Goal: Task Accomplishment & Management: Manage account settings

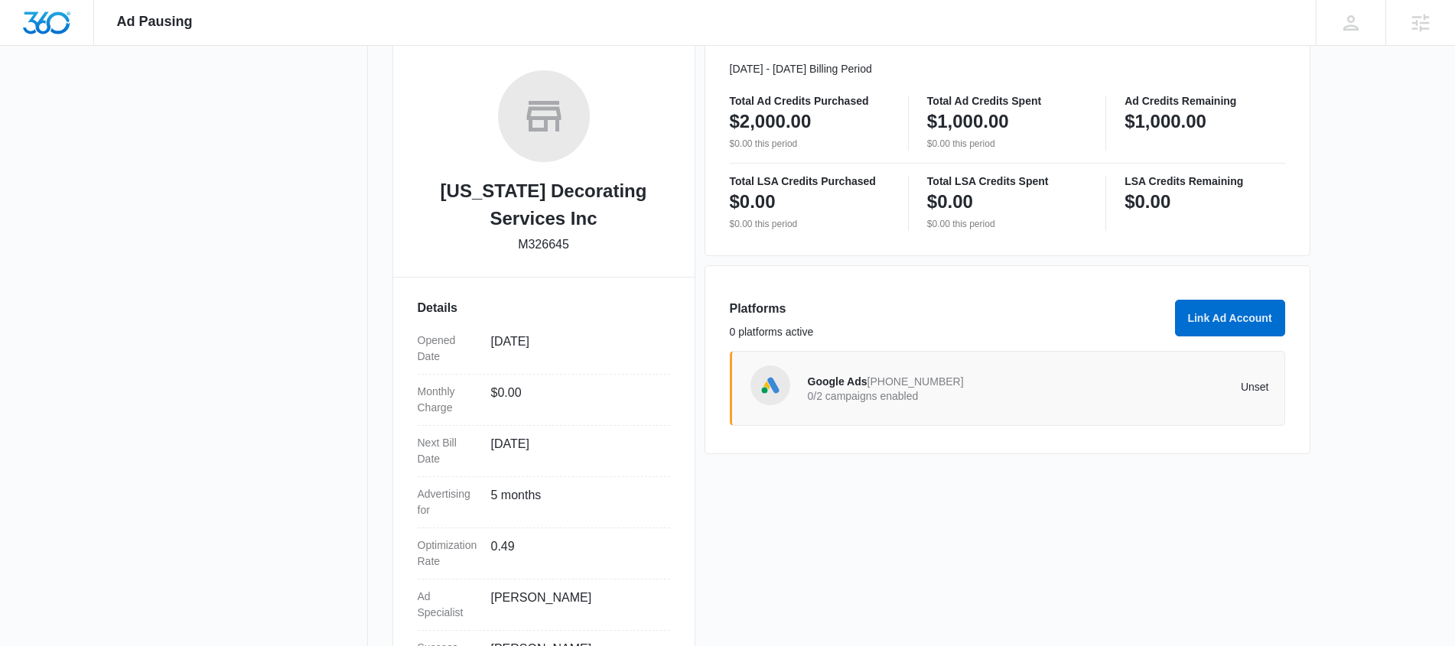
scroll to position [302, 0]
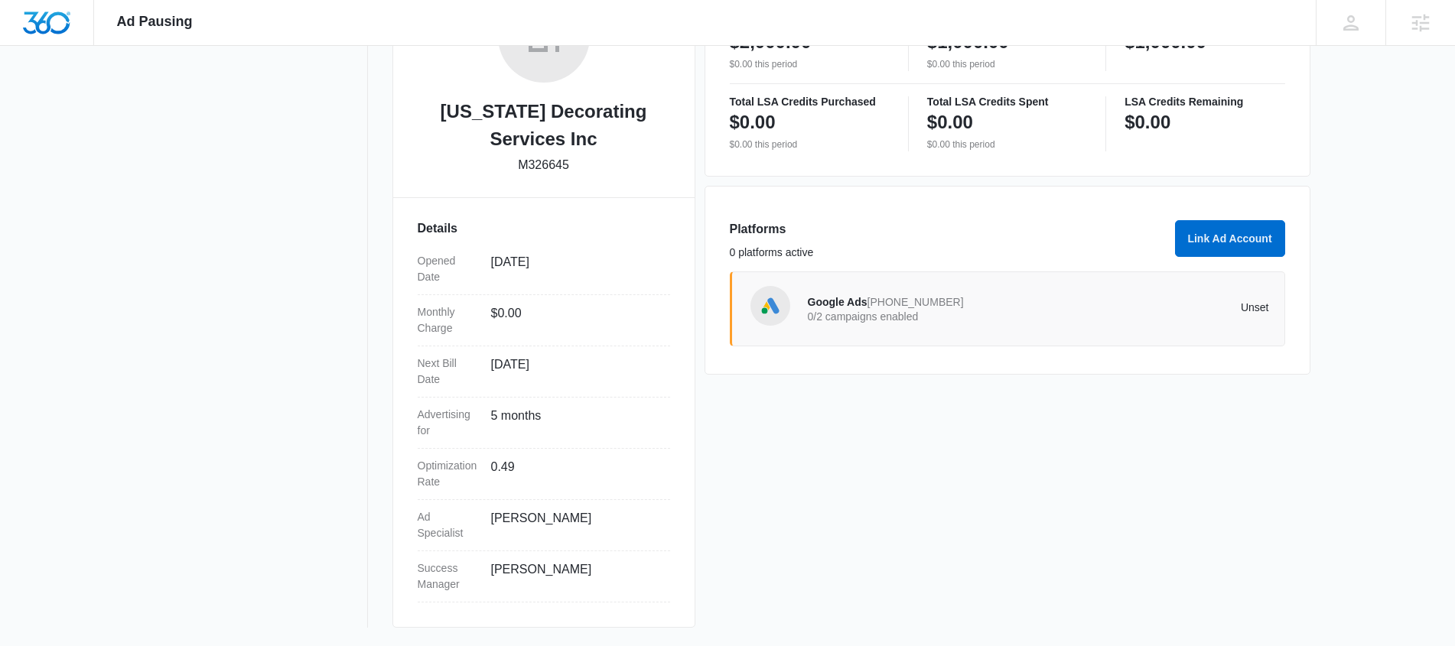
click at [867, 302] on span "[PHONE_NUMBER]" at bounding box center [915, 302] width 96 height 12
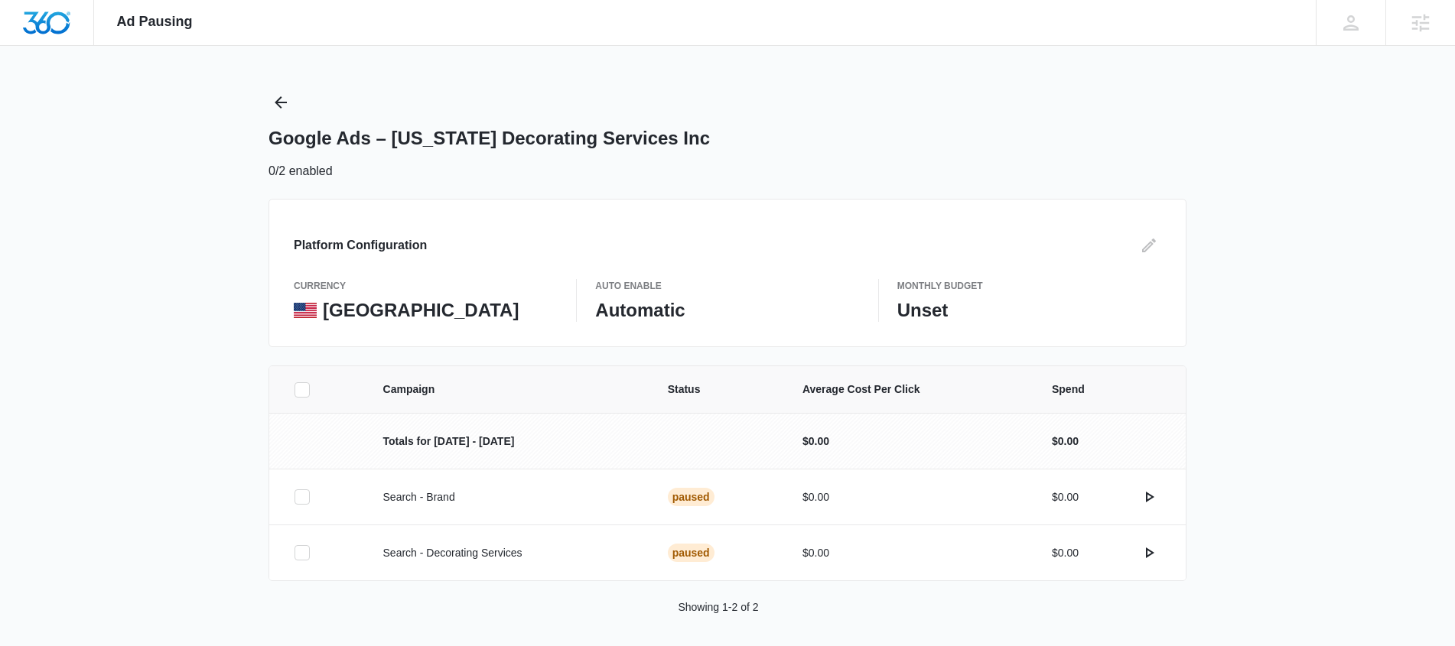
scroll to position [11, 0]
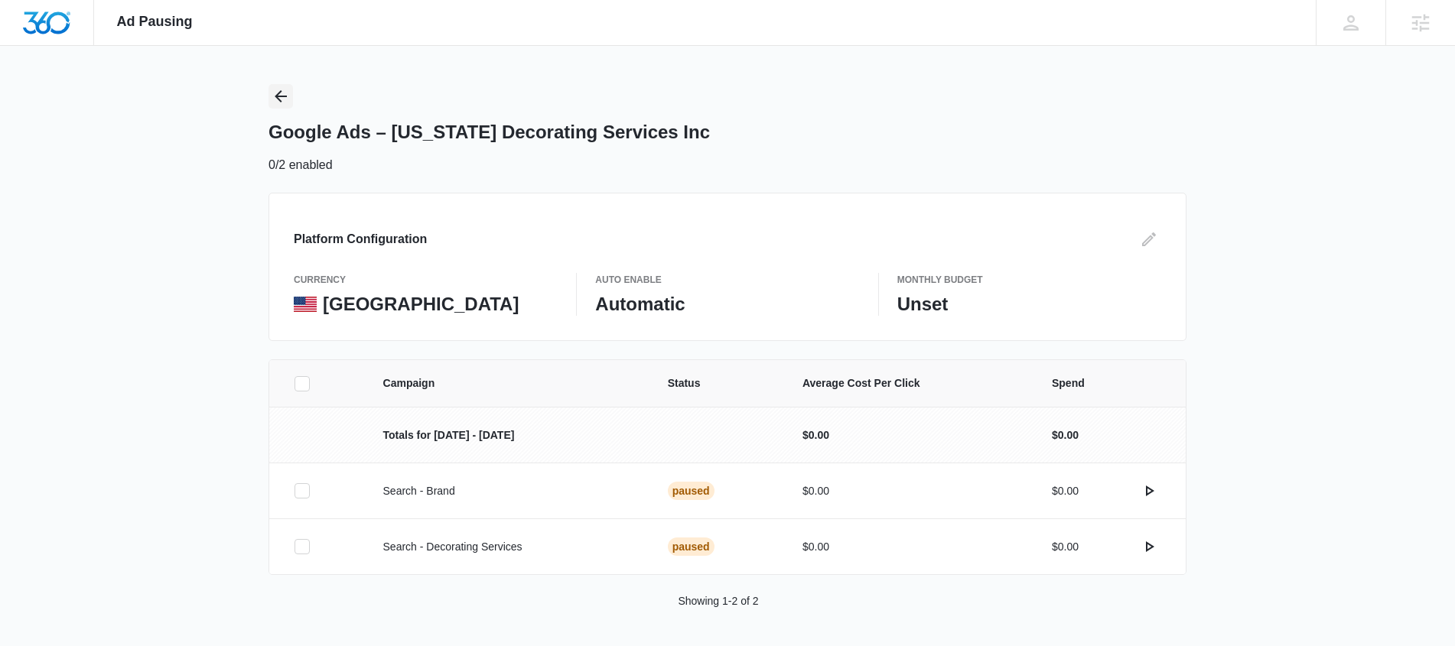
click at [276, 98] on icon "Back" at bounding box center [281, 96] width 18 height 18
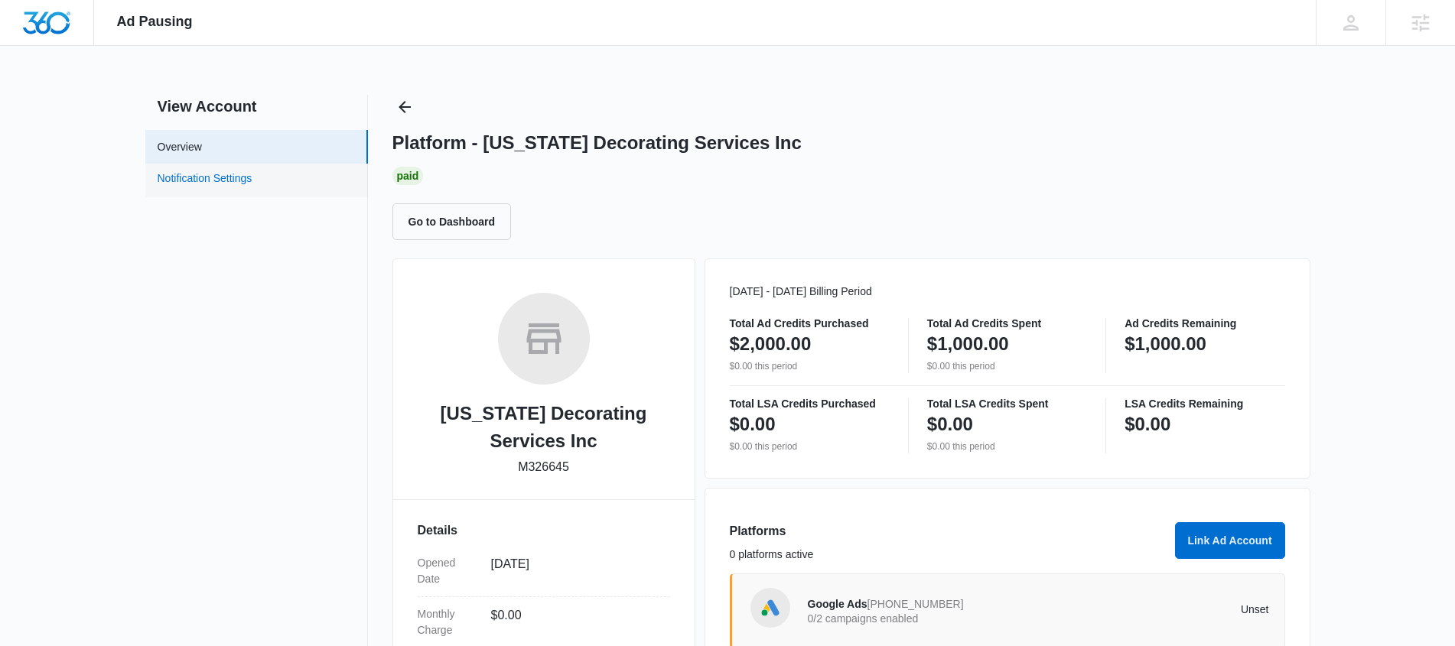
click at [210, 187] on link "Notification Settings" at bounding box center [205, 181] width 95 height 20
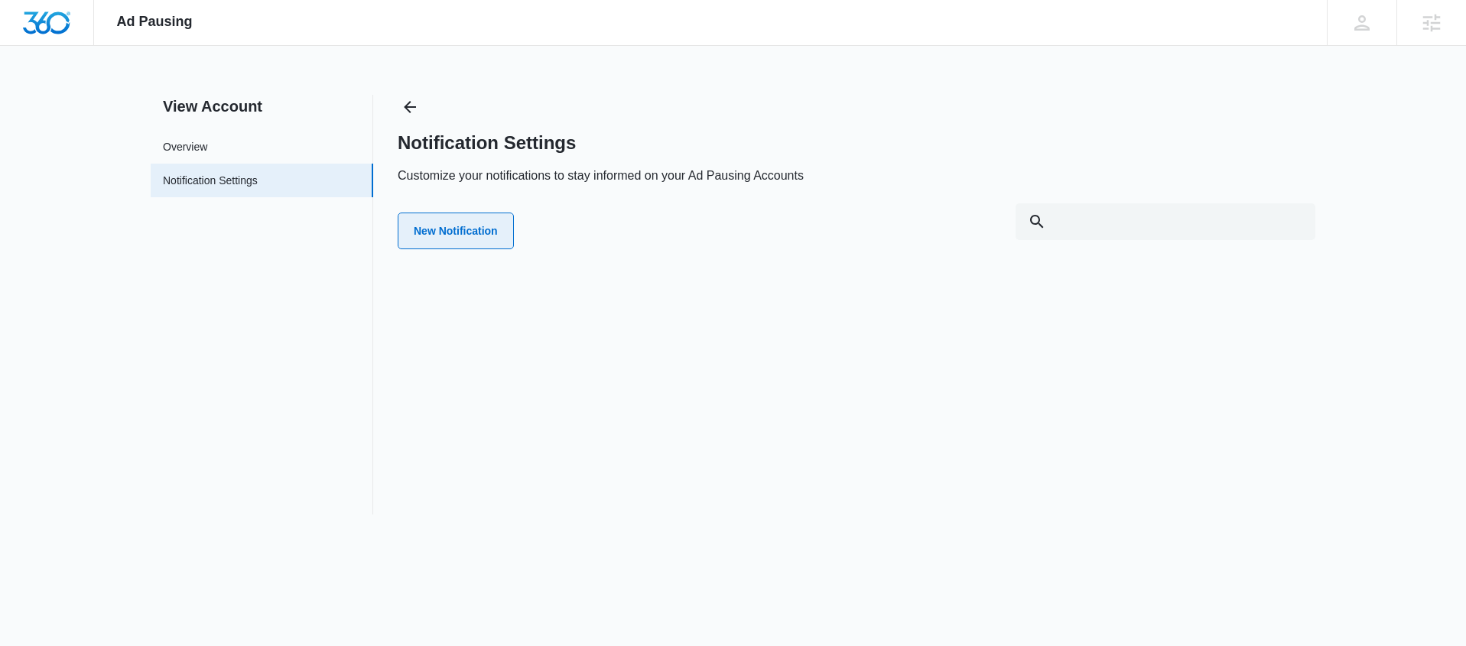
click at [428, 227] on button "New Notification" at bounding box center [456, 231] width 116 height 37
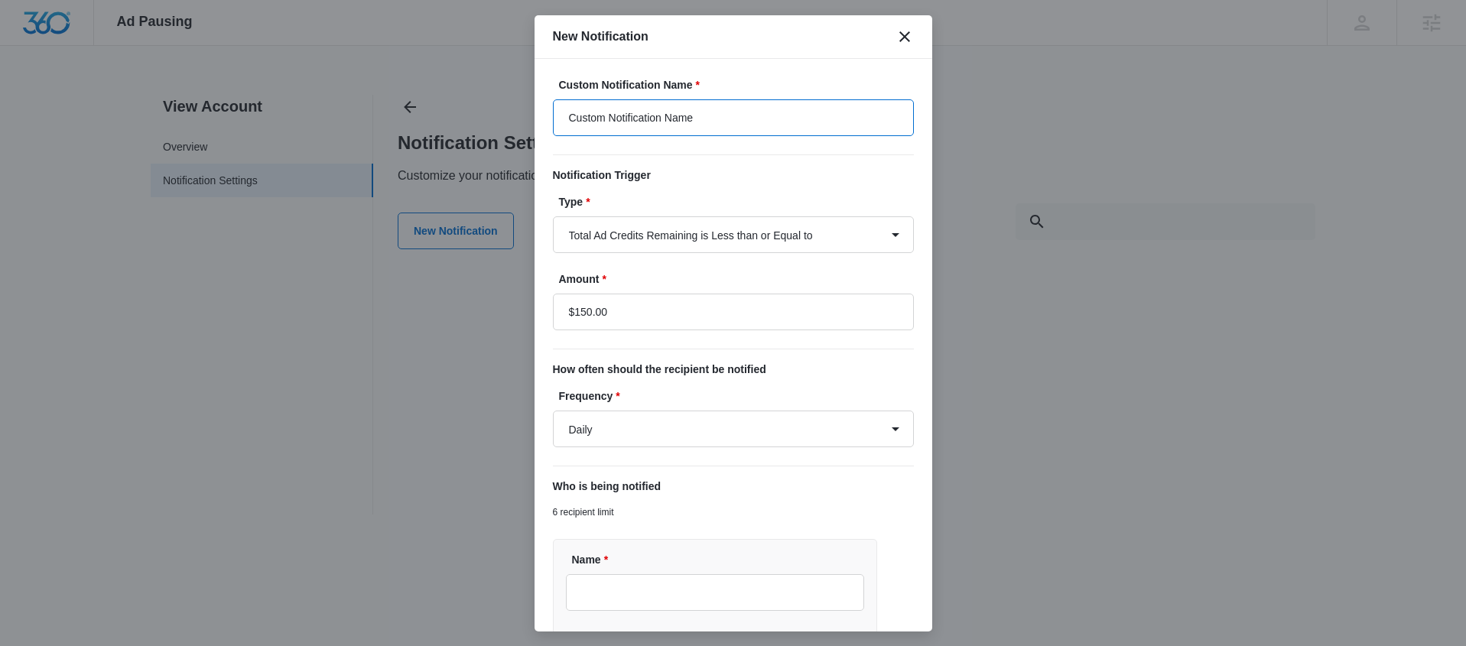
click at [739, 122] on input "Custom Notification Name" at bounding box center [733, 117] width 361 height 37
click at [740, 122] on input "Custom Notification Name" at bounding box center [733, 117] width 361 height 37
type input "G"
type input "Ad budget is running low!"
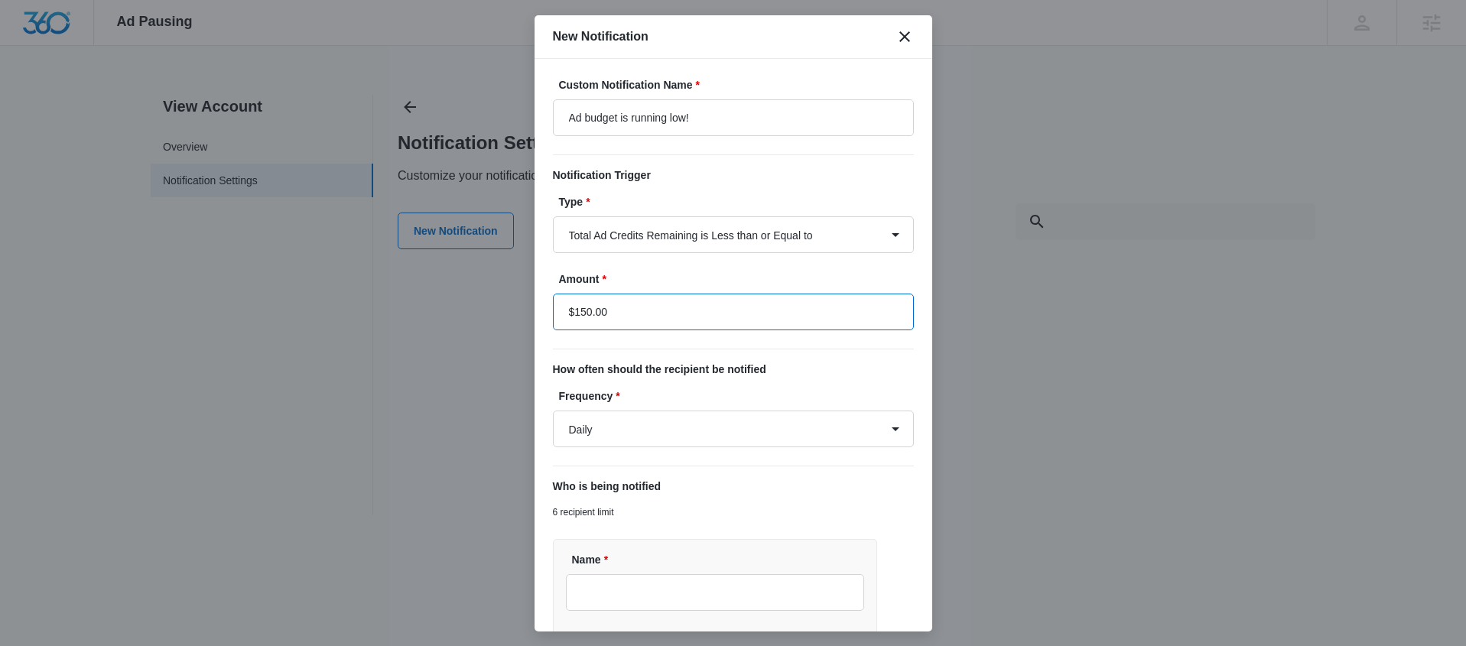
click at [760, 317] on input "$150.00" at bounding box center [733, 312] width 361 height 37
click at [586, 310] on input "$150.00" at bounding box center [733, 312] width 361 height 37
type input "$100.00"
click at [737, 415] on select "Daily Every Time" at bounding box center [733, 429] width 361 height 37
select select "every_time"
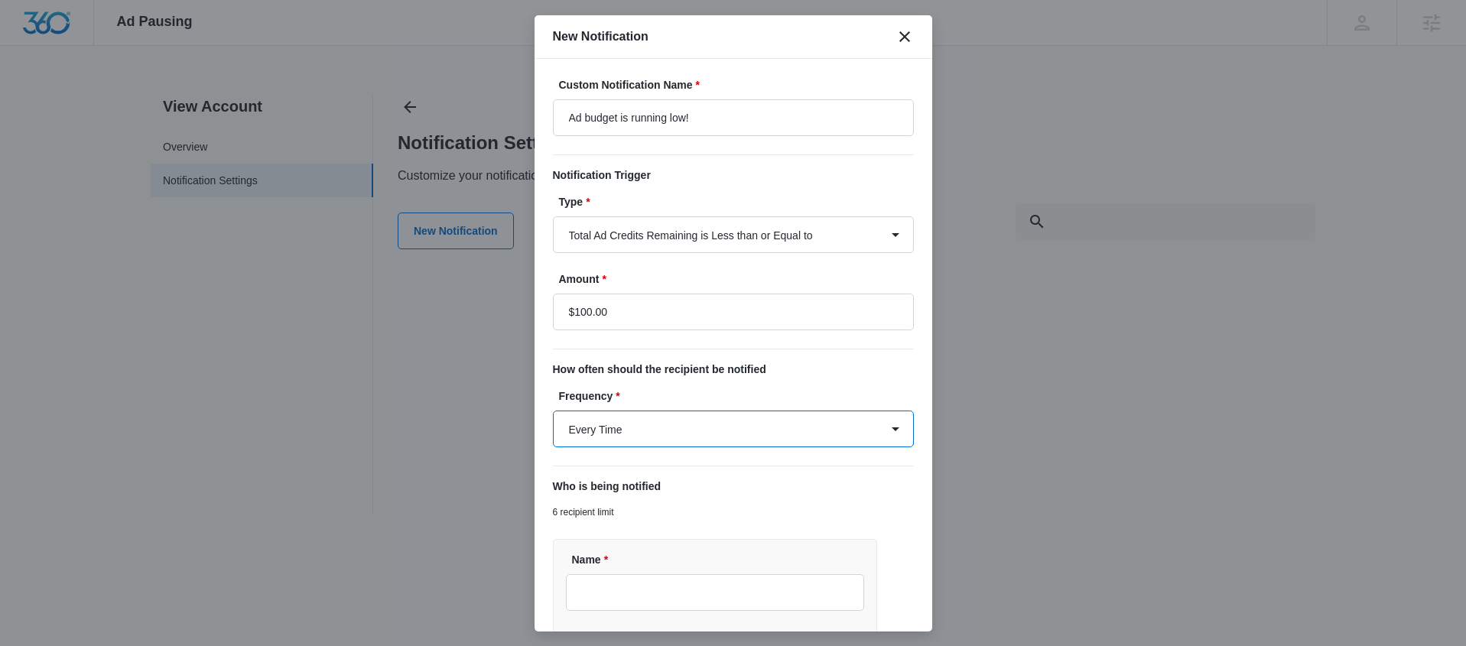
click at [553, 411] on select "Daily Every Time" at bounding box center [733, 429] width 361 height 37
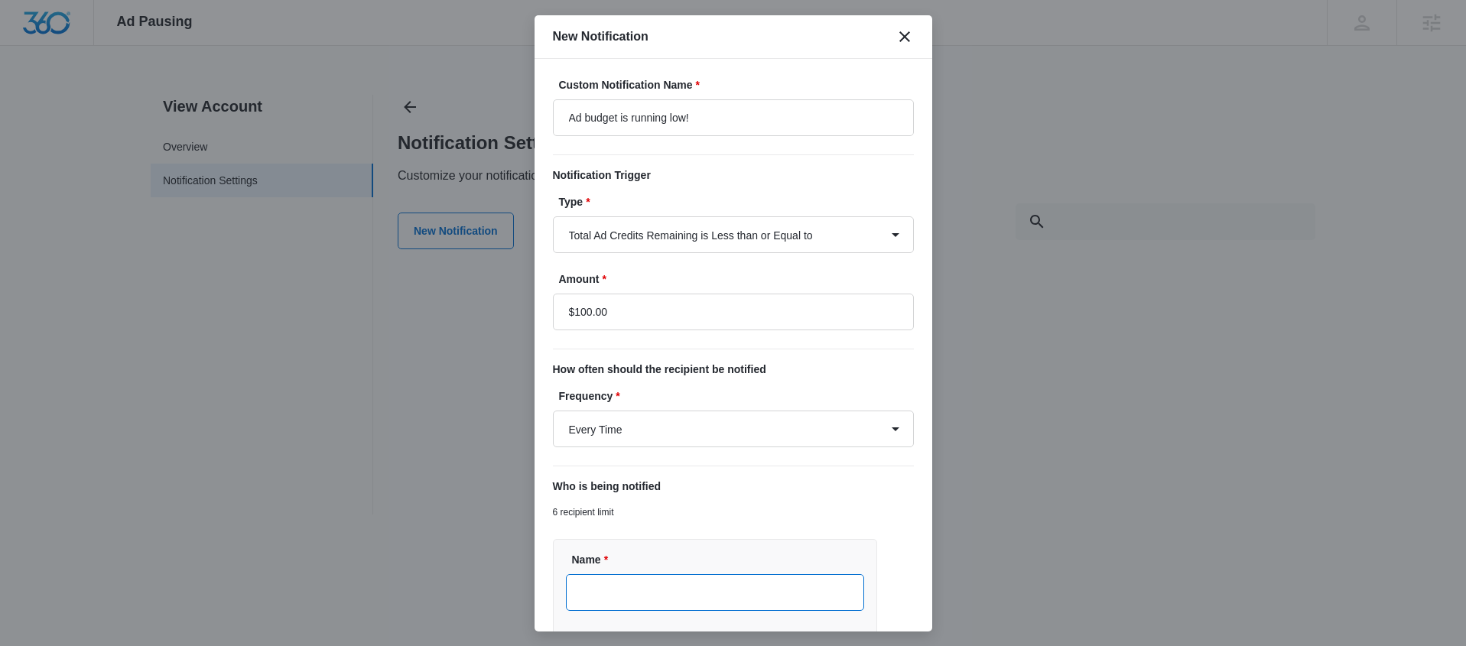
click at [695, 589] on input "Name *" at bounding box center [715, 593] width 299 height 37
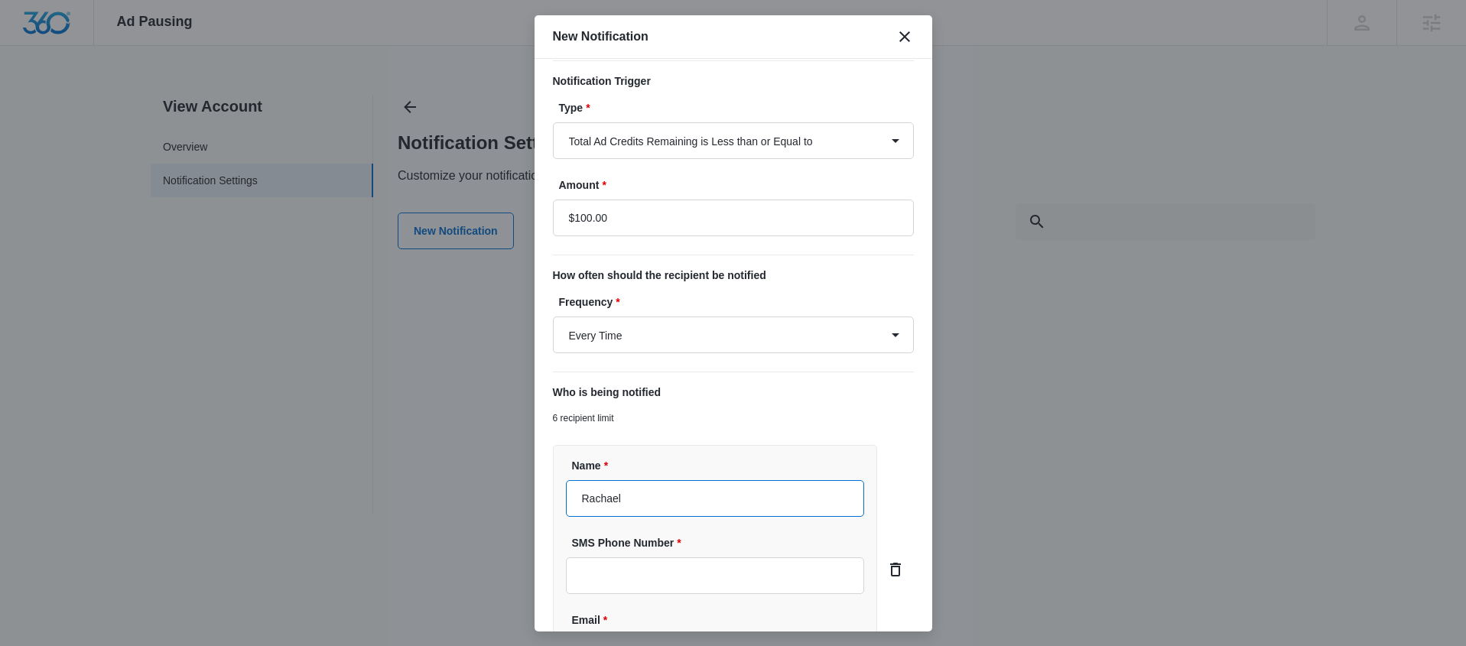
scroll to position [153, 0]
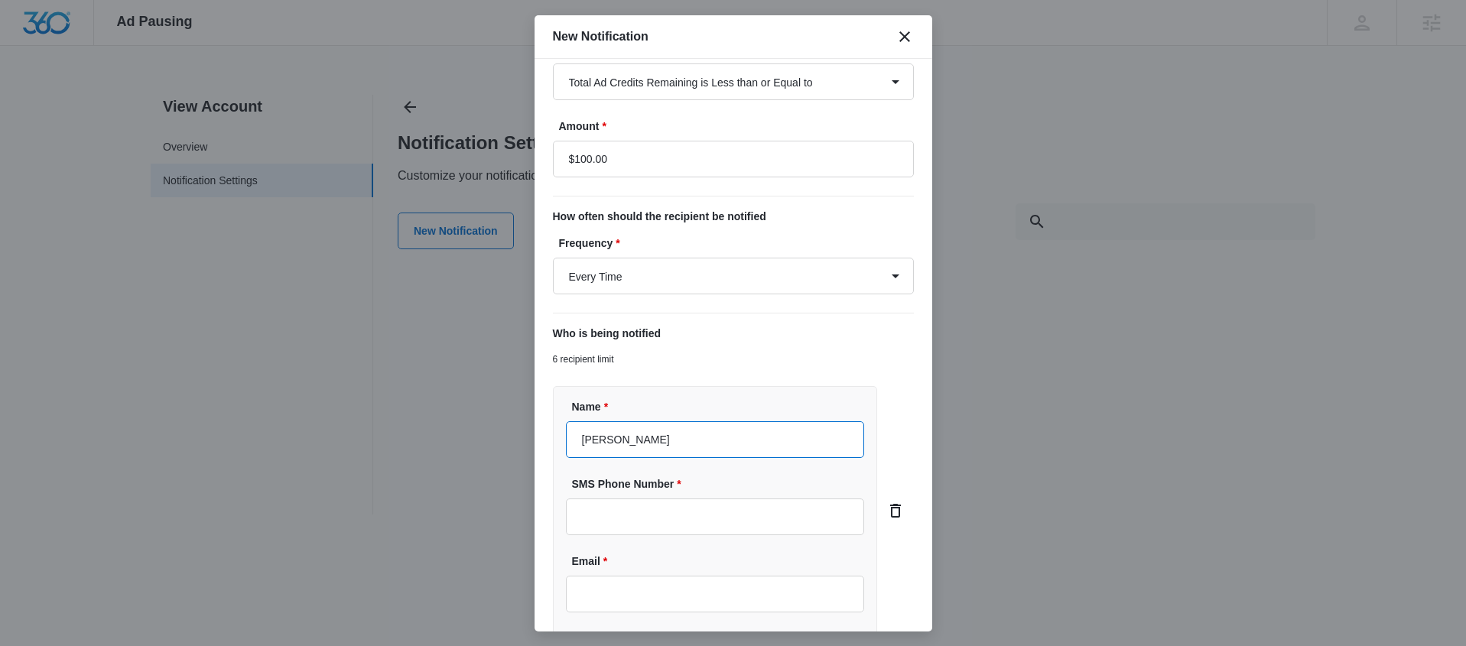
type input "Rachael Nelson"
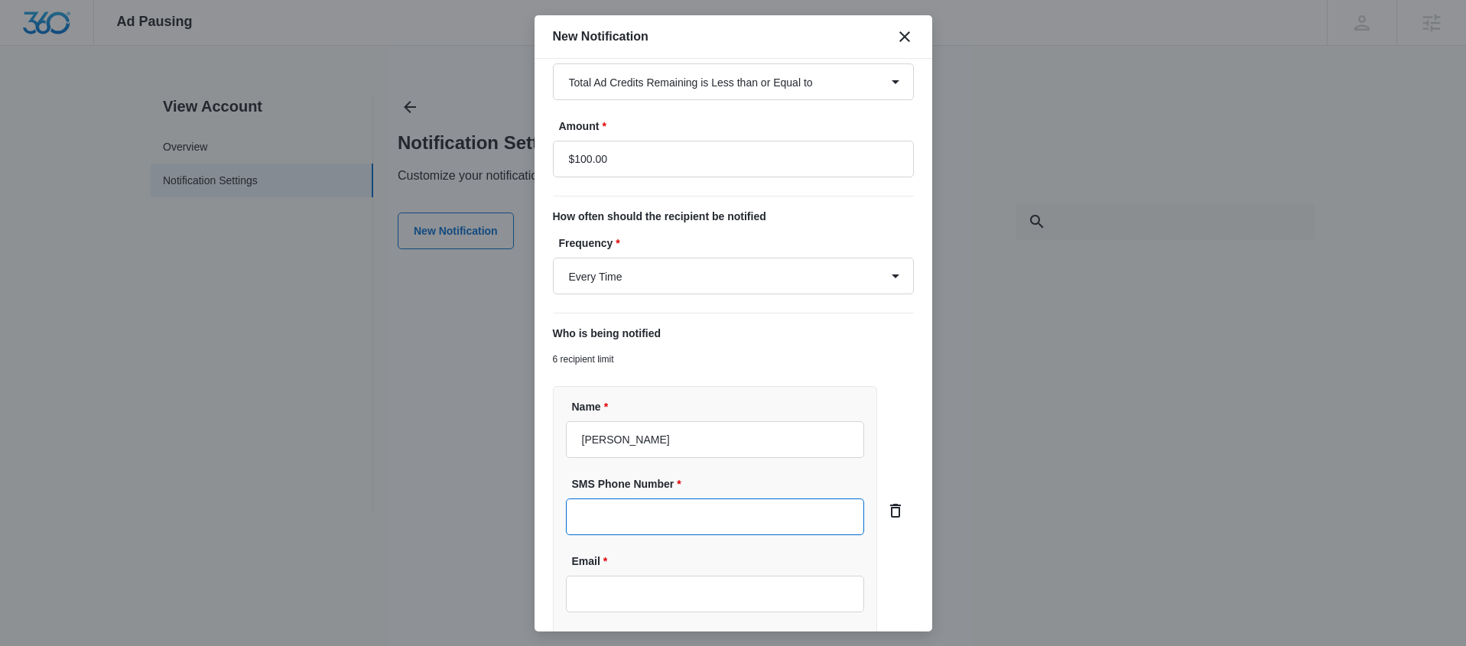
click at [679, 512] on input "SMS Phone Number *" at bounding box center [715, 517] width 299 height 37
paste input "(484) 550-2054"
type input "(484) 550-2054"
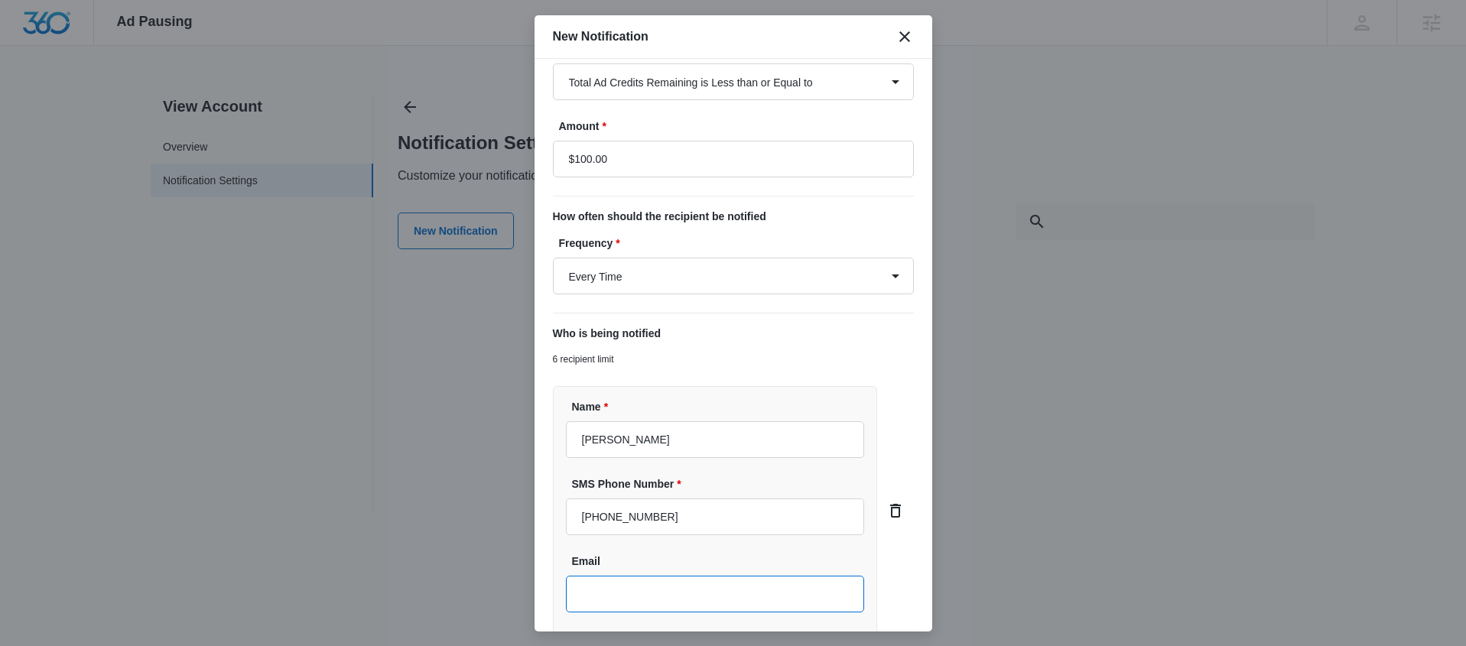
click at [750, 589] on input "Email" at bounding box center [715, 594] width 299 height 37
paste input "rach.lynn.nelson@gmail.com"
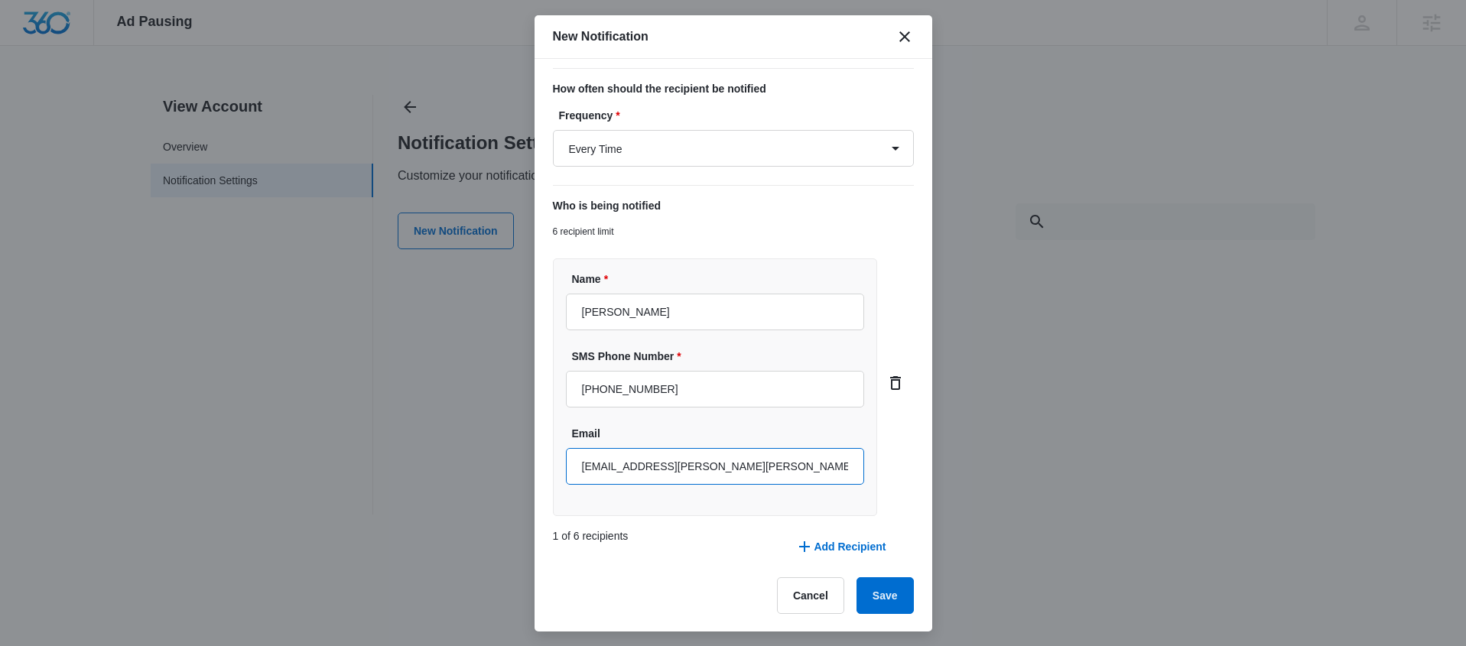
scroll to position [282, 0]
type input "rach.lynn.nelson@gmail.com"
click at [835, 543] on button "Add Recipient" at bounding box center [840, 546] width 121 height 37
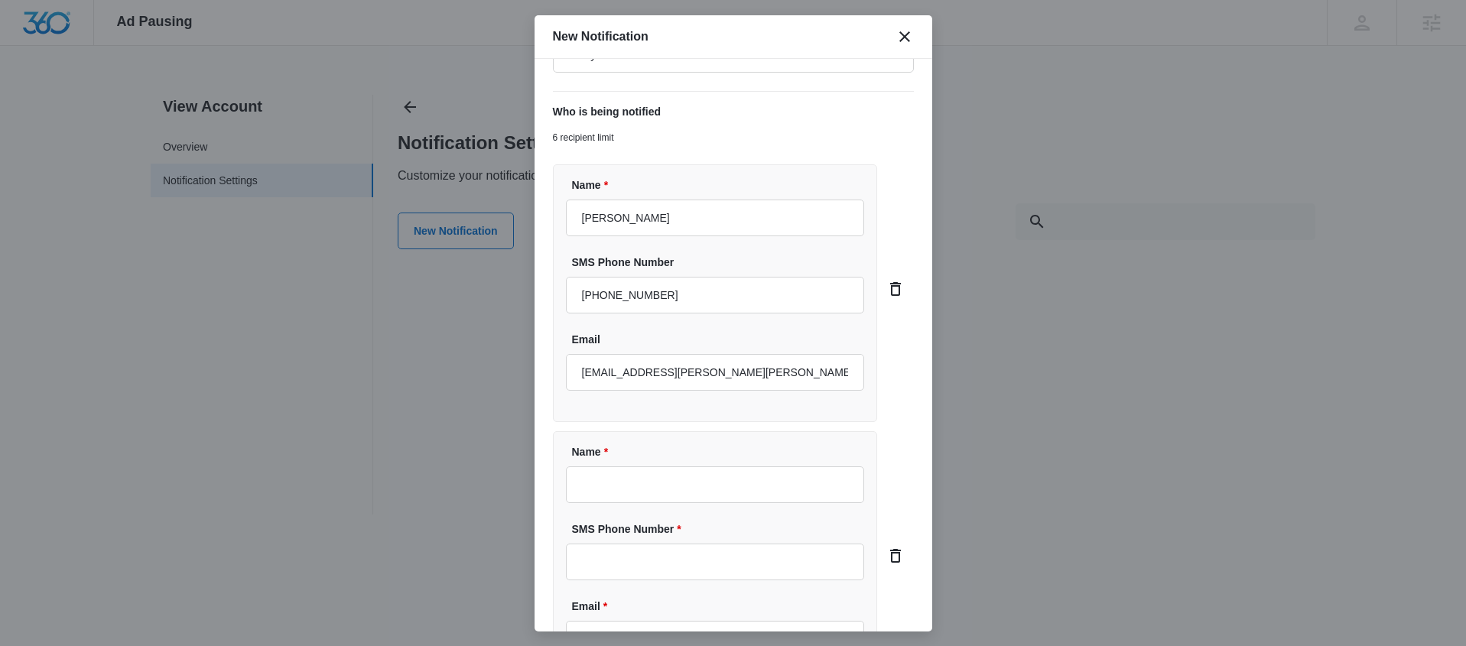
scroll to position [441, 0]
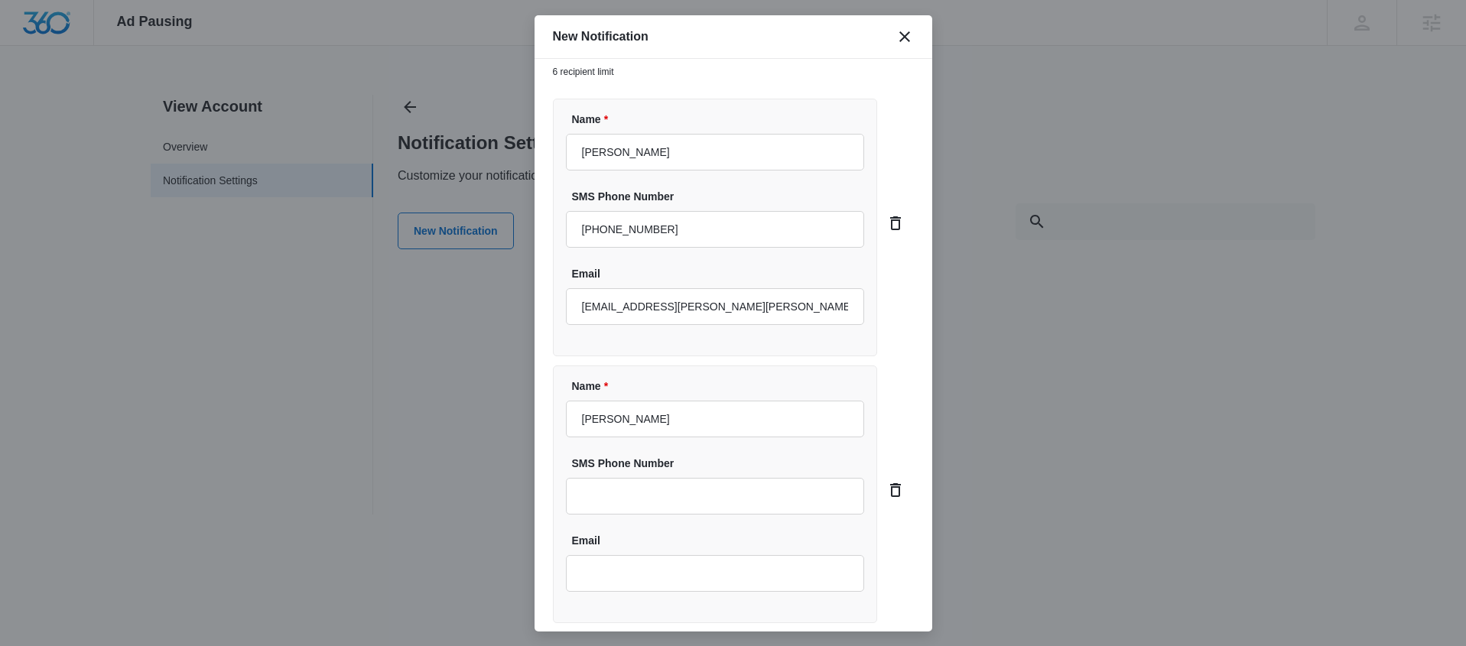
type input "Denver Nelson"
click at [681, 601] on div "Name * Denver Nelson SMS Phone Number Email" at bounding box center [715, 495] width 325 height 258
click at [689, 582] on input "Email" at bounding box center [715, 573] width 299 height 37
paste input "dnelson28@yahoo.com>"
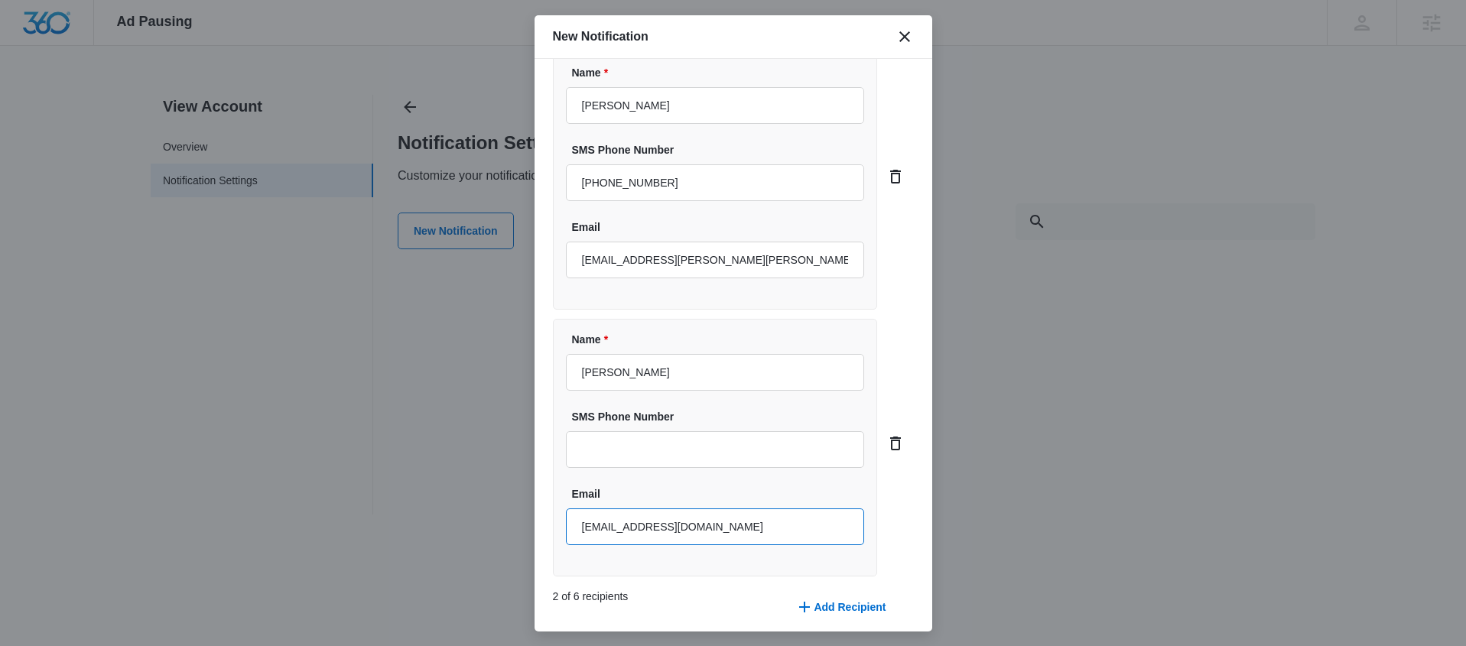
scroll to position [548, 0]
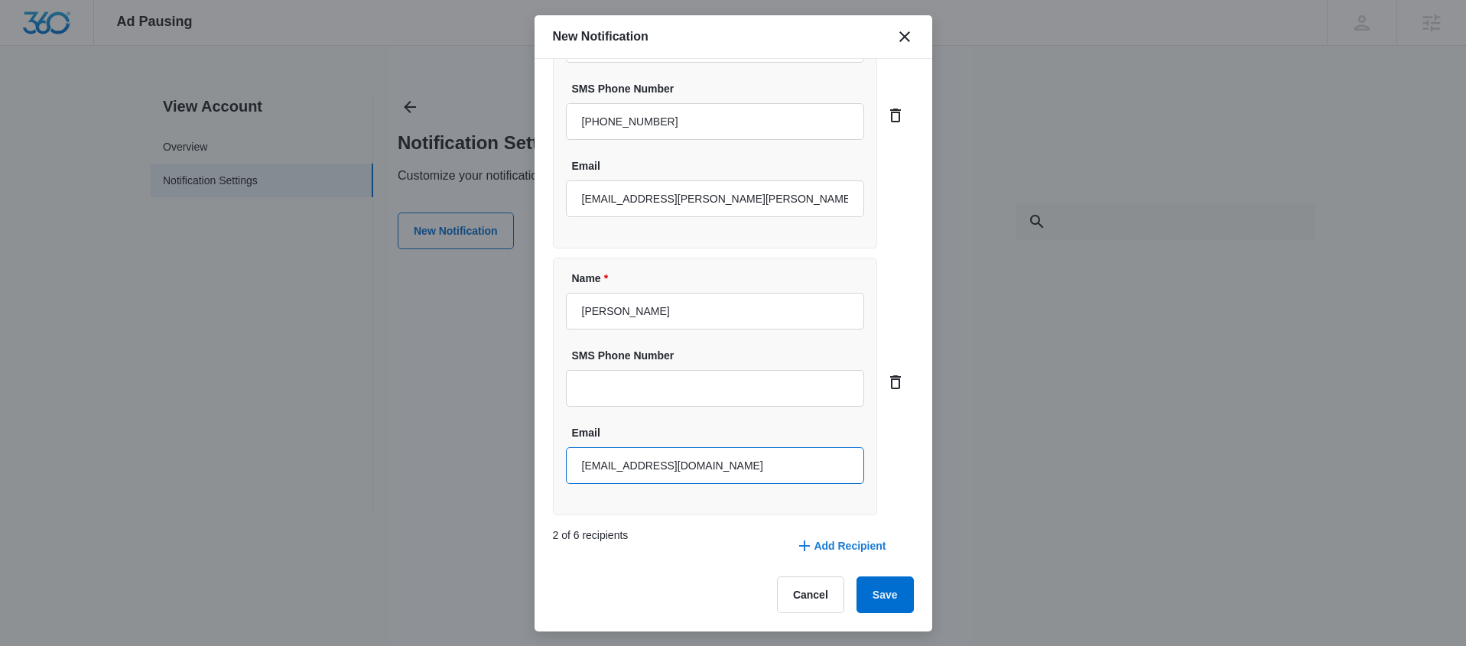
type input "dnelson28@yahoo.com"
click at [825, 542] on button "Add Recipient" at bounding box center [840, 546] width 121 height 37
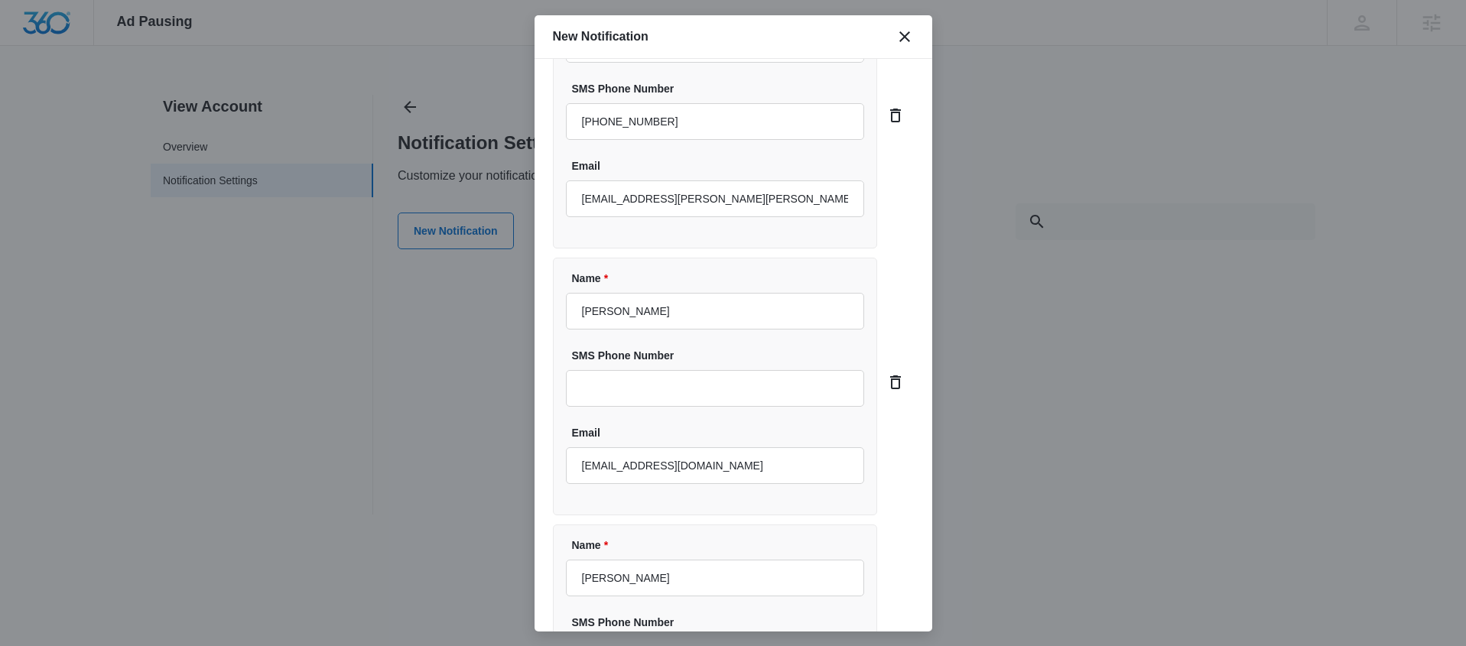
type input "[PERSON_NAME]"
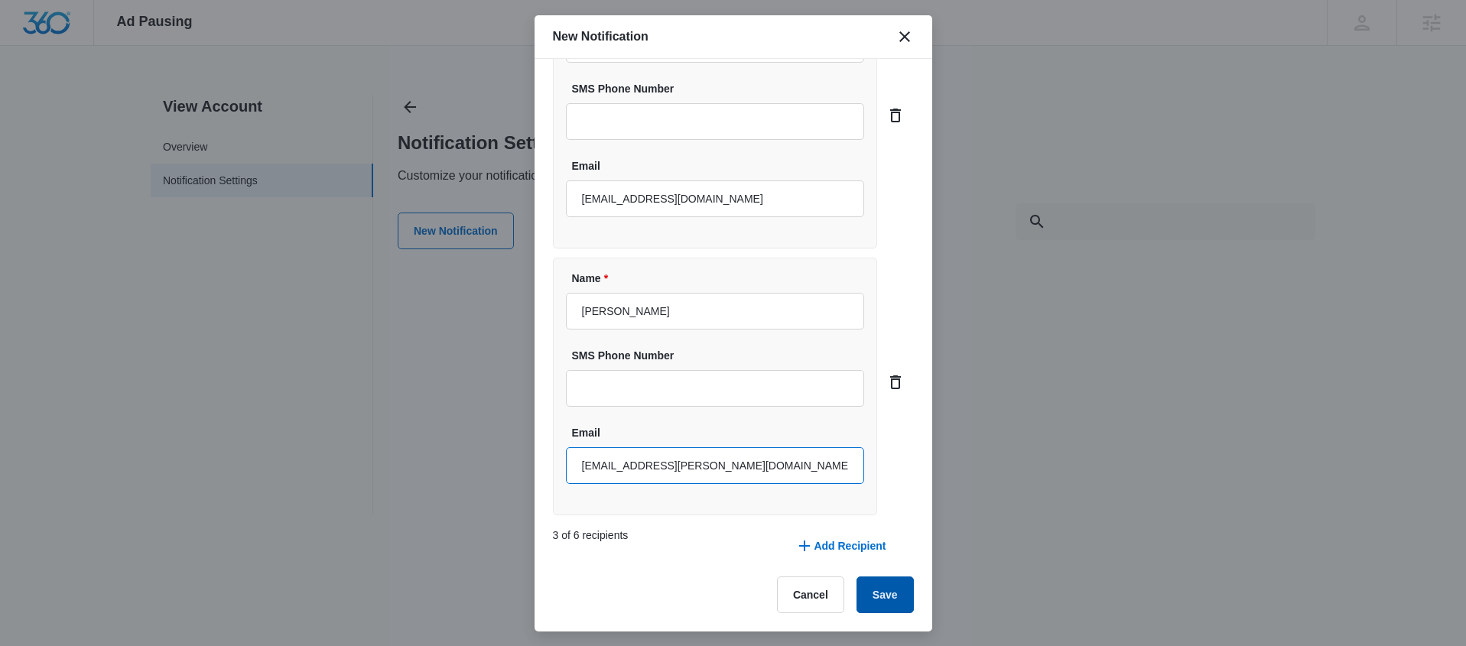
type input "[EMAIL_ADDRESS][PERSON_NAME][DOMAIN_NAME]"
click at [890, 591] on button "Save" at bounding box center [885, 595] width 57 height 37
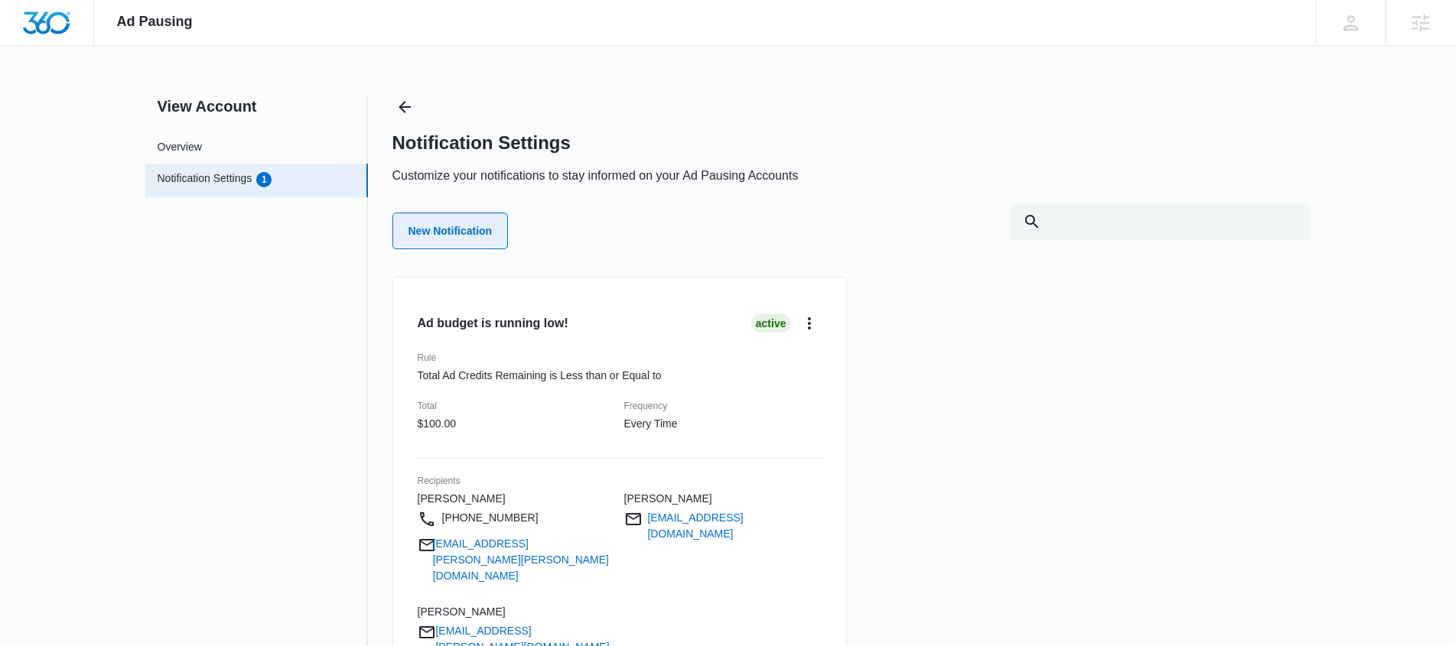
click at [467, 229] on button "New Notification" at bounding box center [450, 231] width 116 height 37
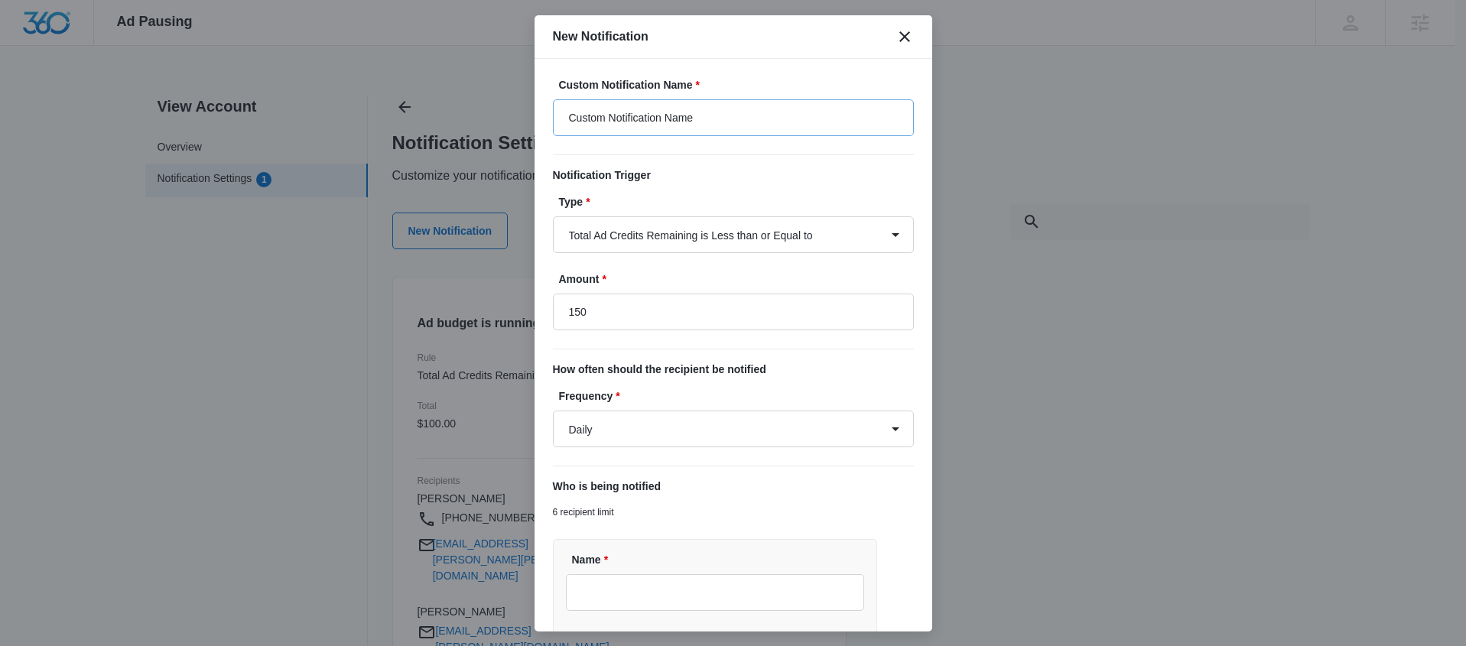
type input "$150.00"
click at [658, 118] on input "Custom Notification Name" at bounding box center [733, 117] width 361 height 37
click at [736, 113] on input "Custom Notification Name" at bounding box center [733, 117] width 361 height 37
click at [734, 114] on input "Custom Notification Name" at bounding box center [733, 117] width 361 height 37
click at [732, 117] on input "Custom Notification Name" at bounding box center [733, 117] width 361 height 37
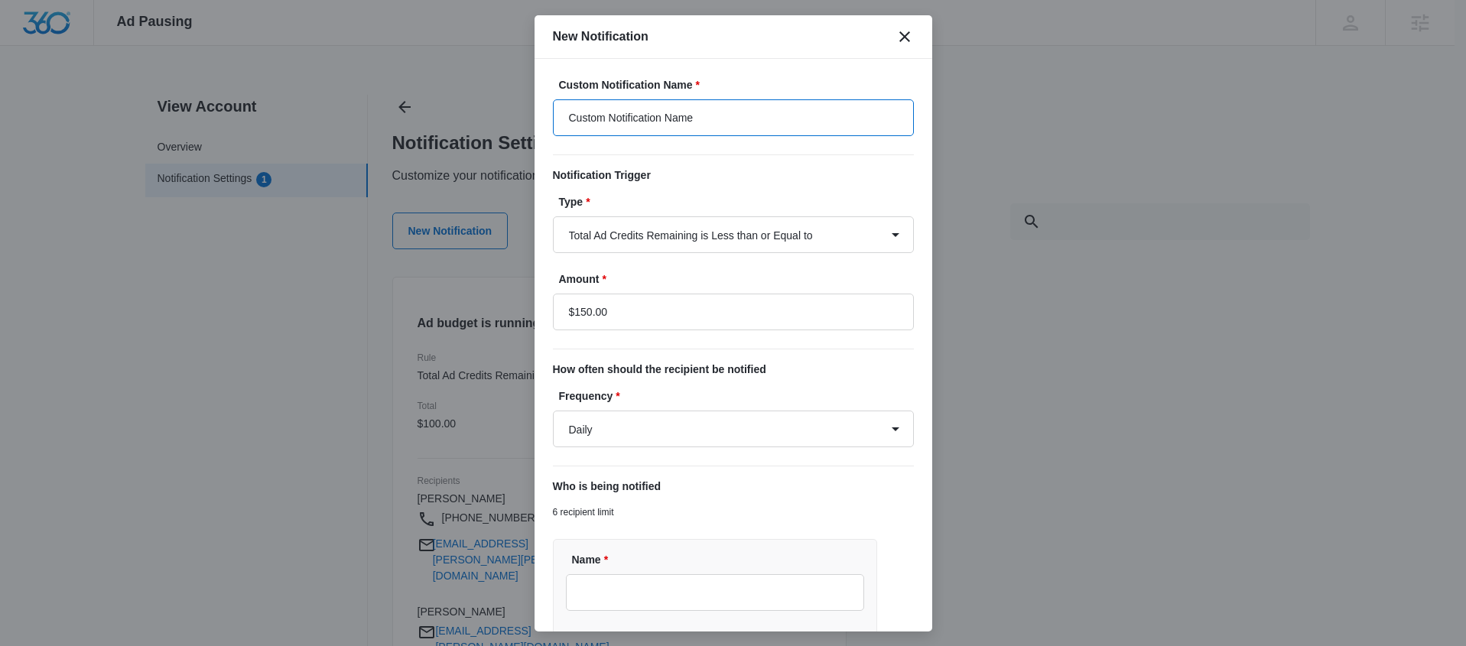
drag, startPoint x: 734, startPoint y: 116, endPoint x: 536, endPoint y: 93, distance: 198.8
click at [531, 96] on body "Ad Pausing Apps Reputation Websites Forms CRM Email Social Payments POS Content…" at bounding box center [733, 323] width 1466 height 646
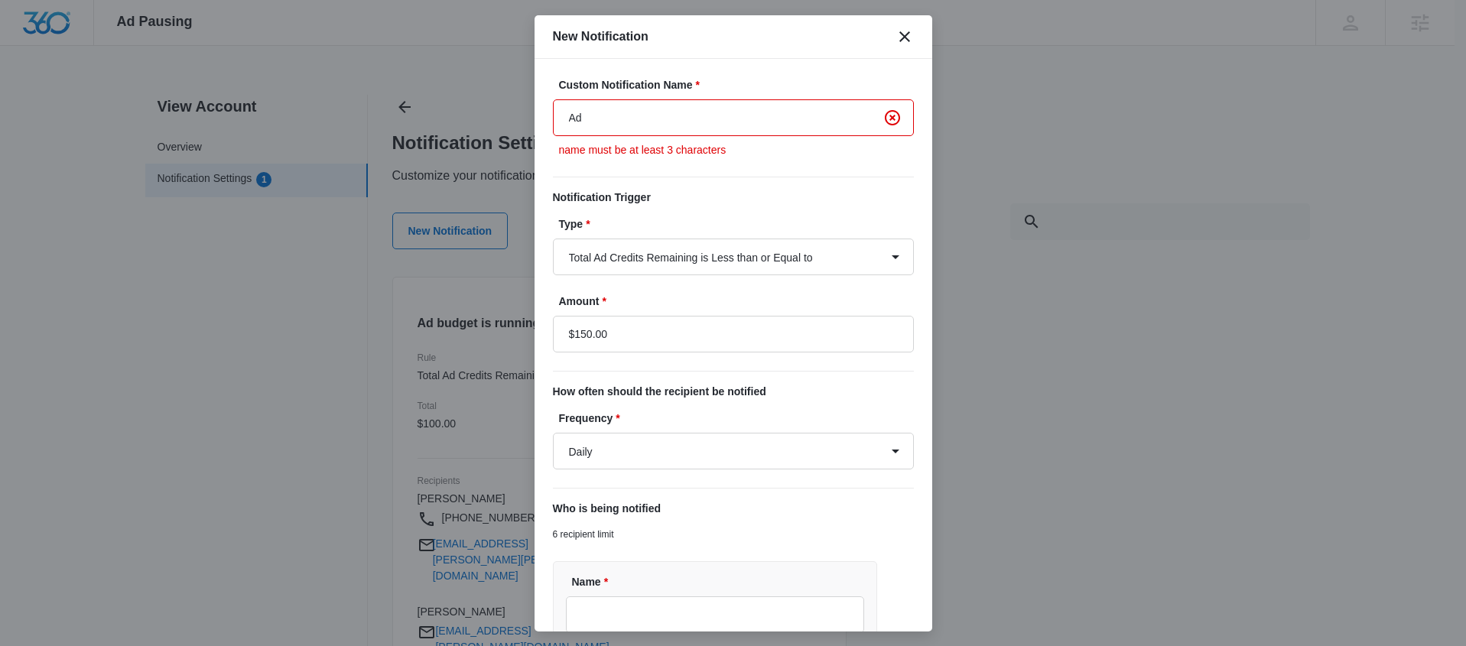
type input "A"
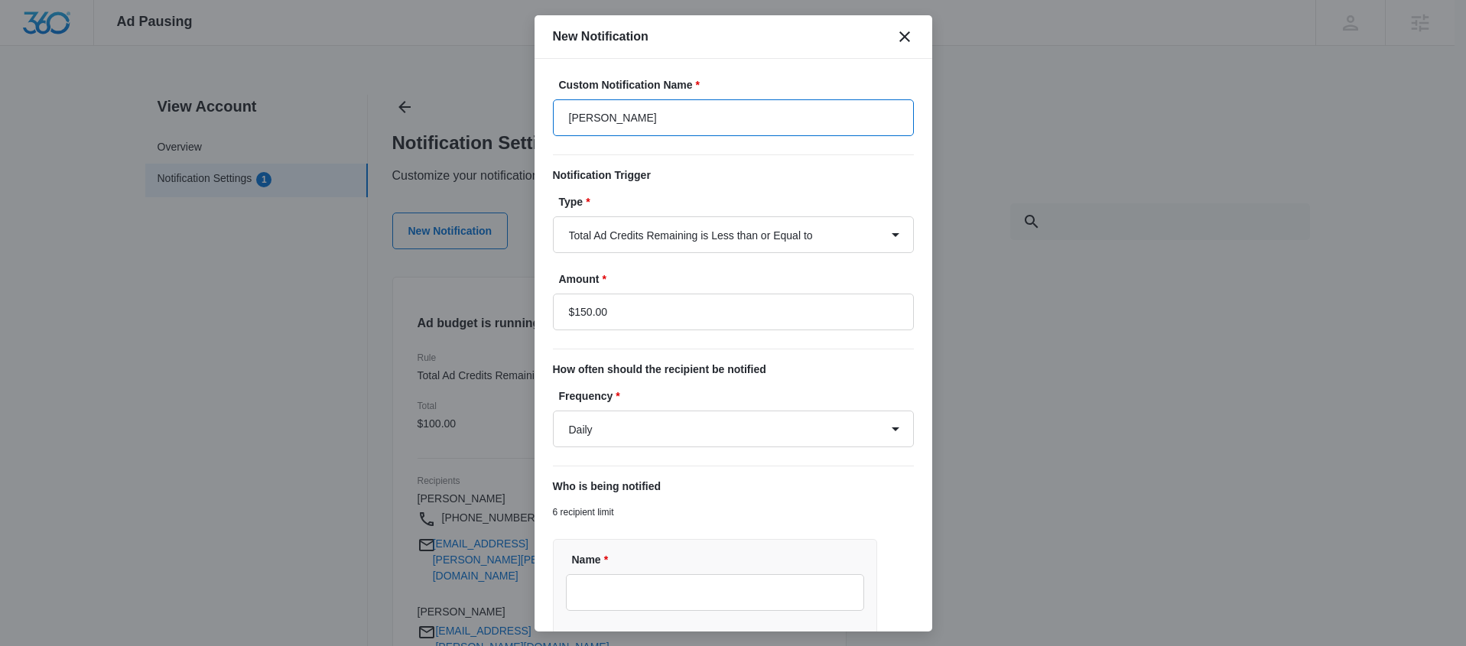
type input "Time to refuel your ads!"
click at [587, 311] on input "$150.00" at bounding box center [733, 312] width 361 height 37
click at [586, 314] on input "$150.00" at bounding box center [733, 312] width 361 height 37
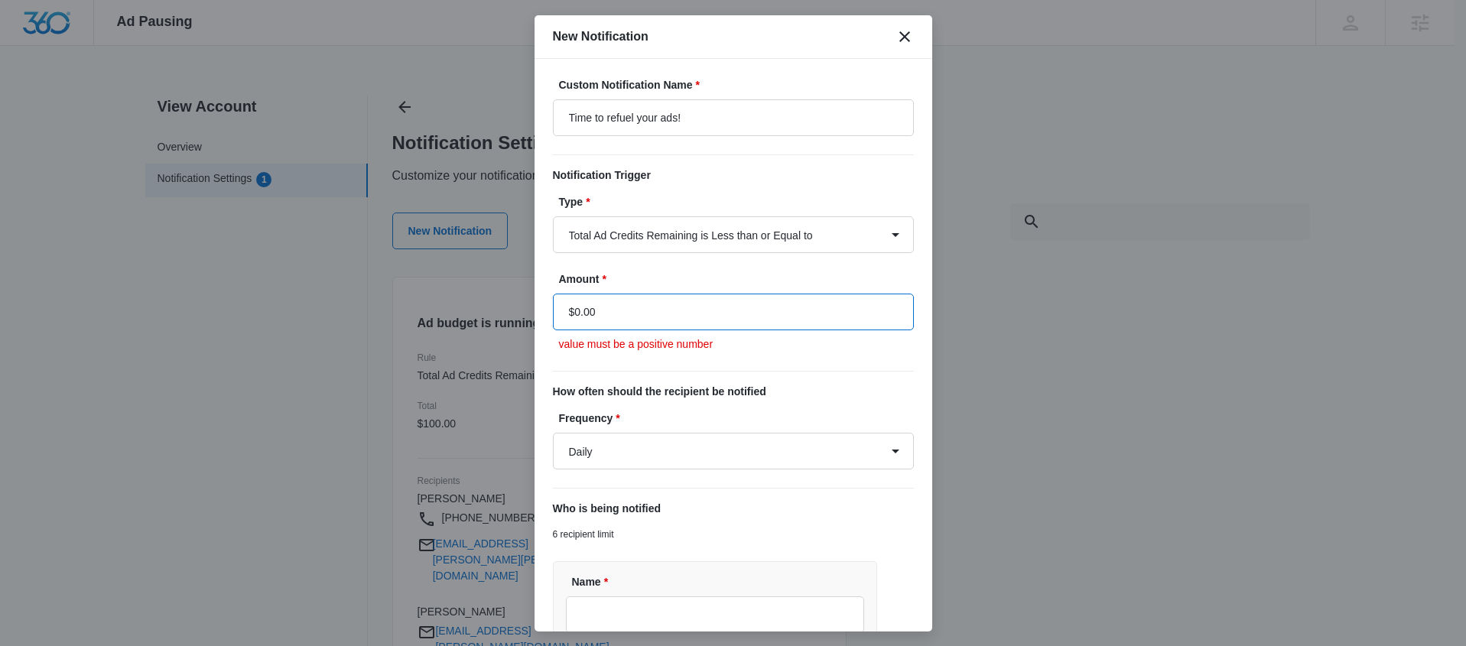
click at [575, 305] on input "$0.00" at bounding box center [733, 312] width 361 height 37
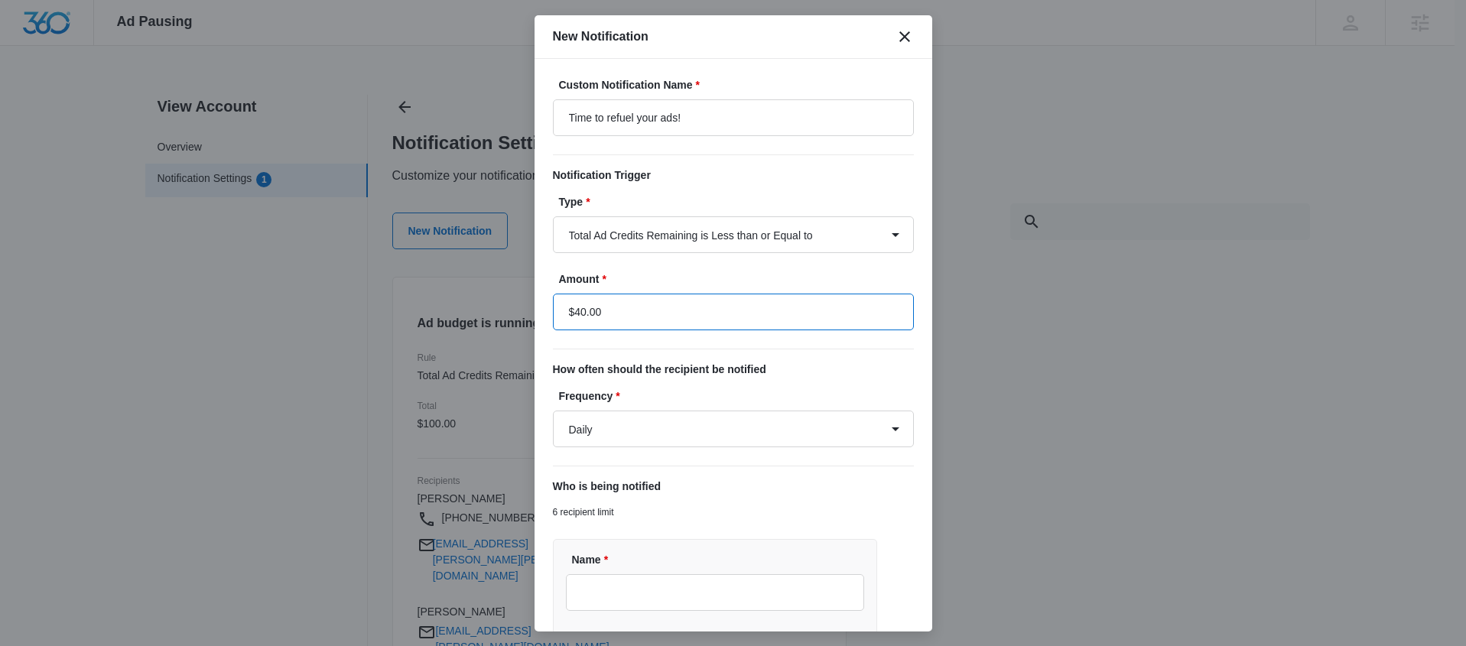
type input "$40.00"
click at [681, 439] on select "Daily Every Time" at bounding box center [733, 429] width 361 height 37
select select "every_time"
click at [553, 411] on select "Daily Every Time" at bounding box center [733, 429] width 361 height 37
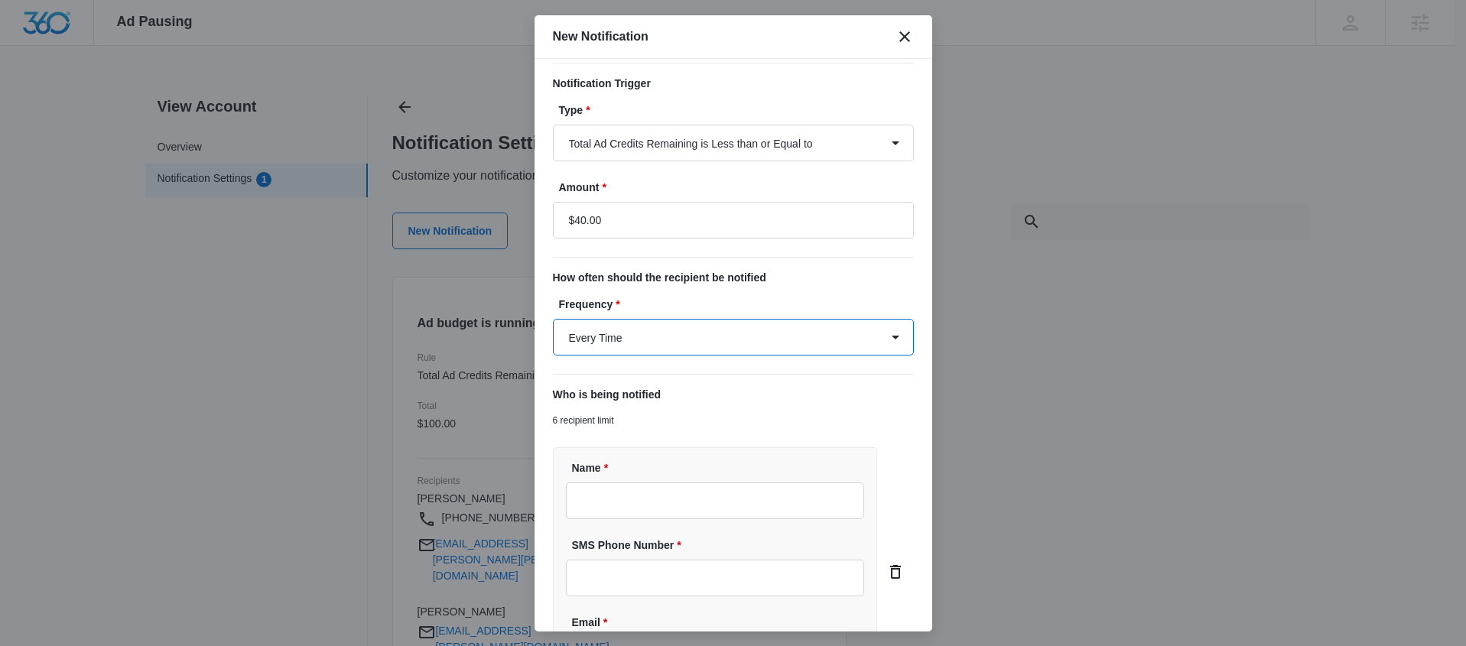
scroll to position [149, 0]
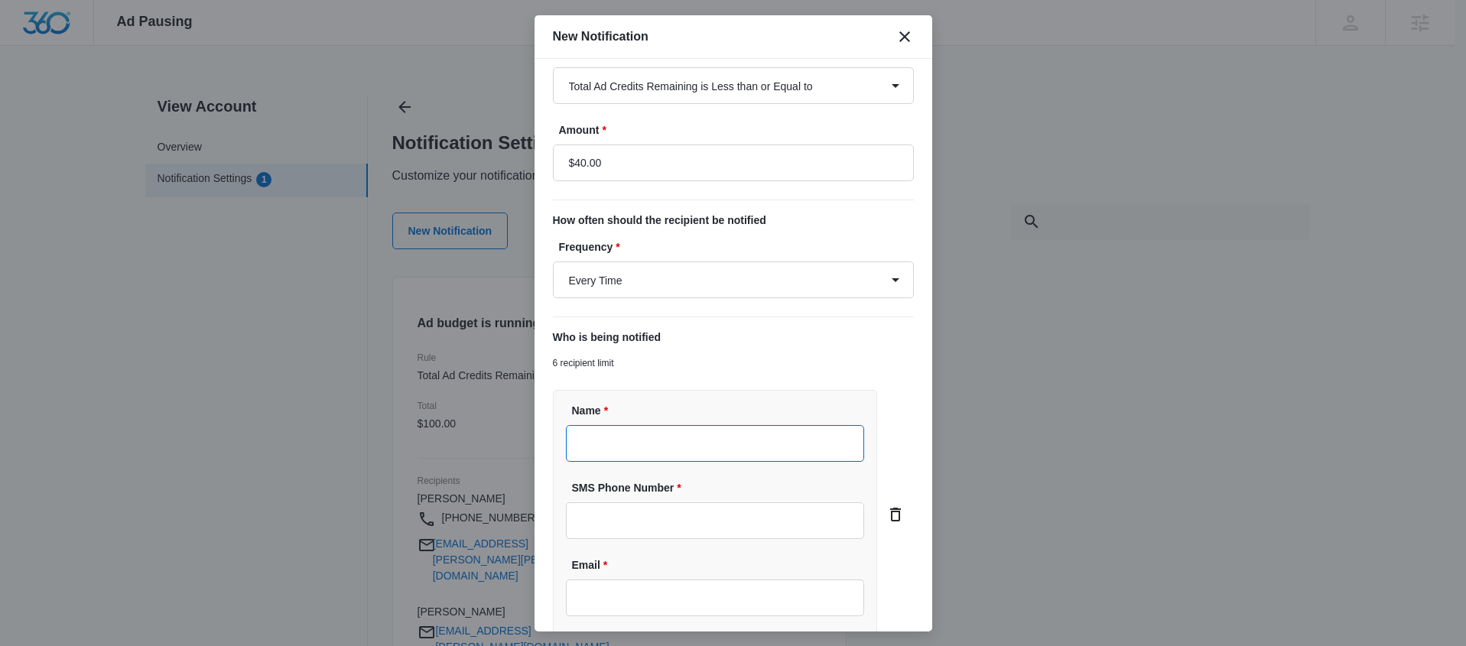
click at [696, 437] on input "Name *" at bounding box center [715, 443] width 299 height 37
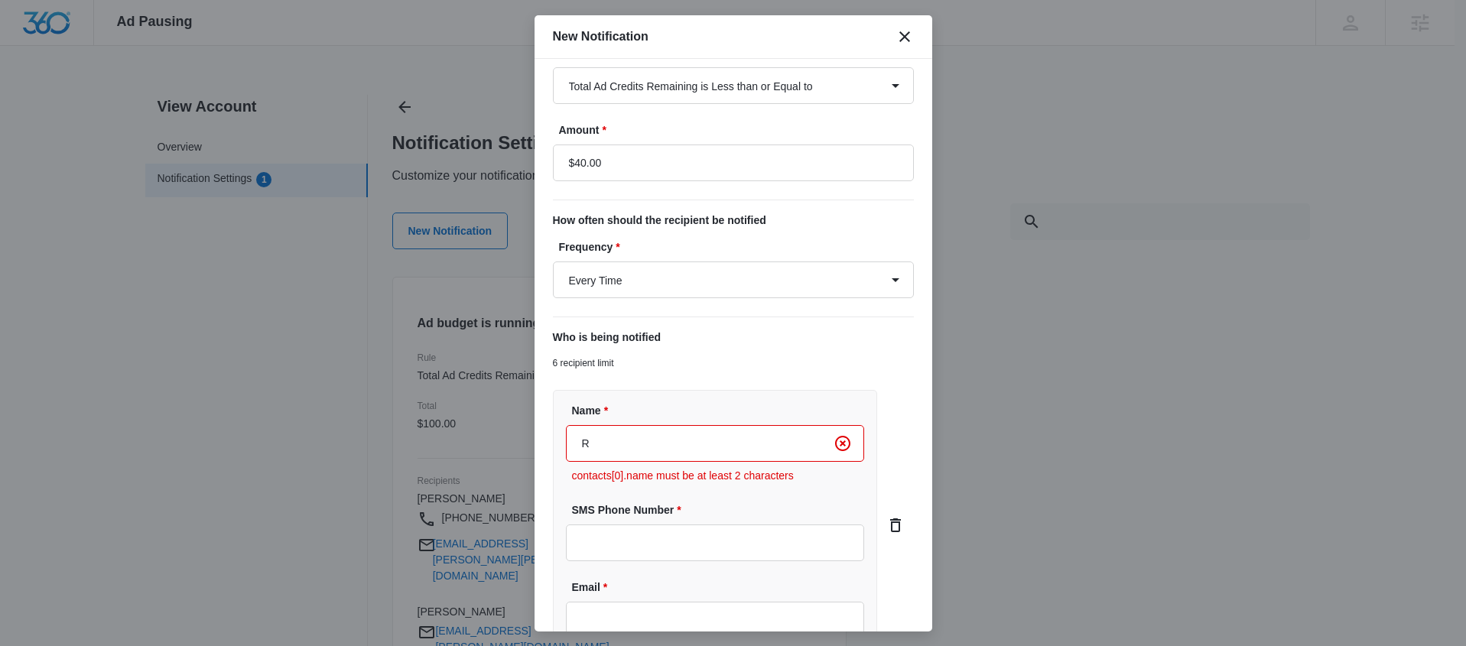
type input "Rachael Nelson"
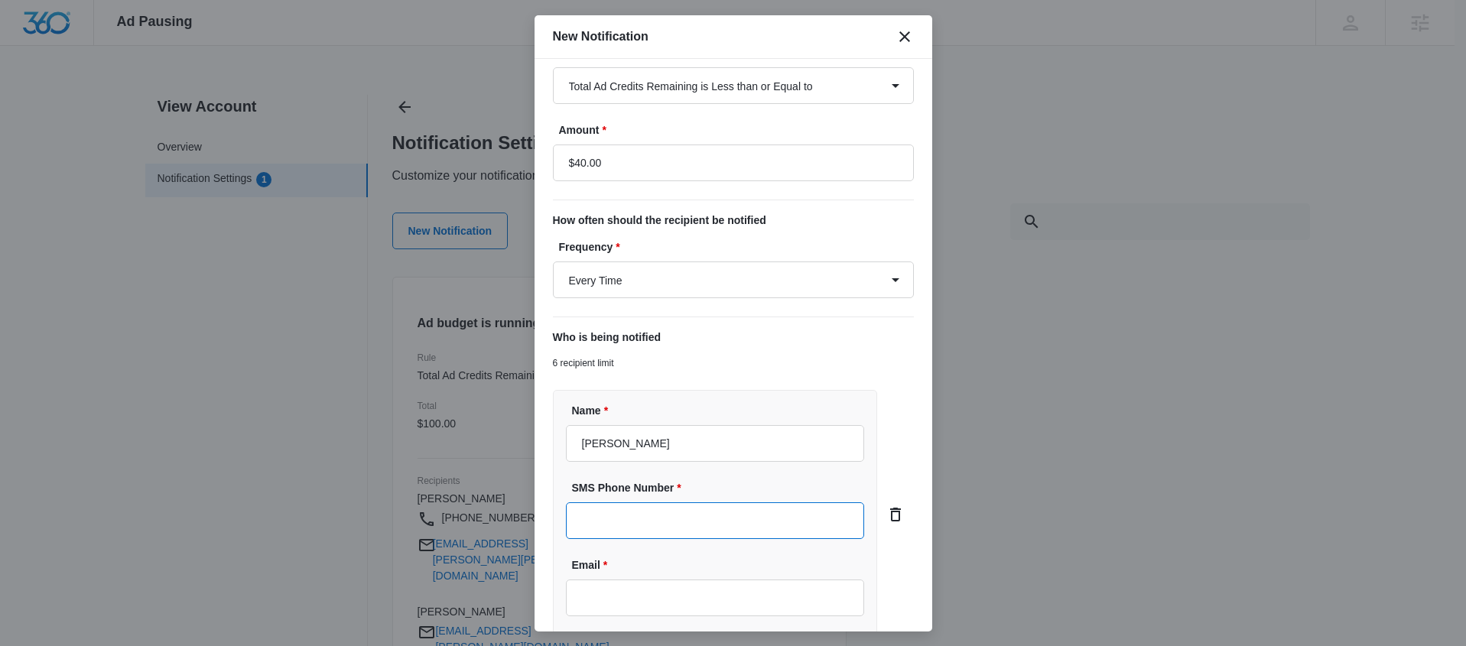
click at [669, 532] on input "SMS Phone Number *" at bounding box center [715, 521] width 299 height 37
click at [668, 520] on input "SMS Phone Number *" at bounding box center [715, 521] width 299 height 37
click at [669, 520] on input "SMS Phone Number *" at bounding box center [715, 521] width 299 height 37
paste input "(484) 550-2054"
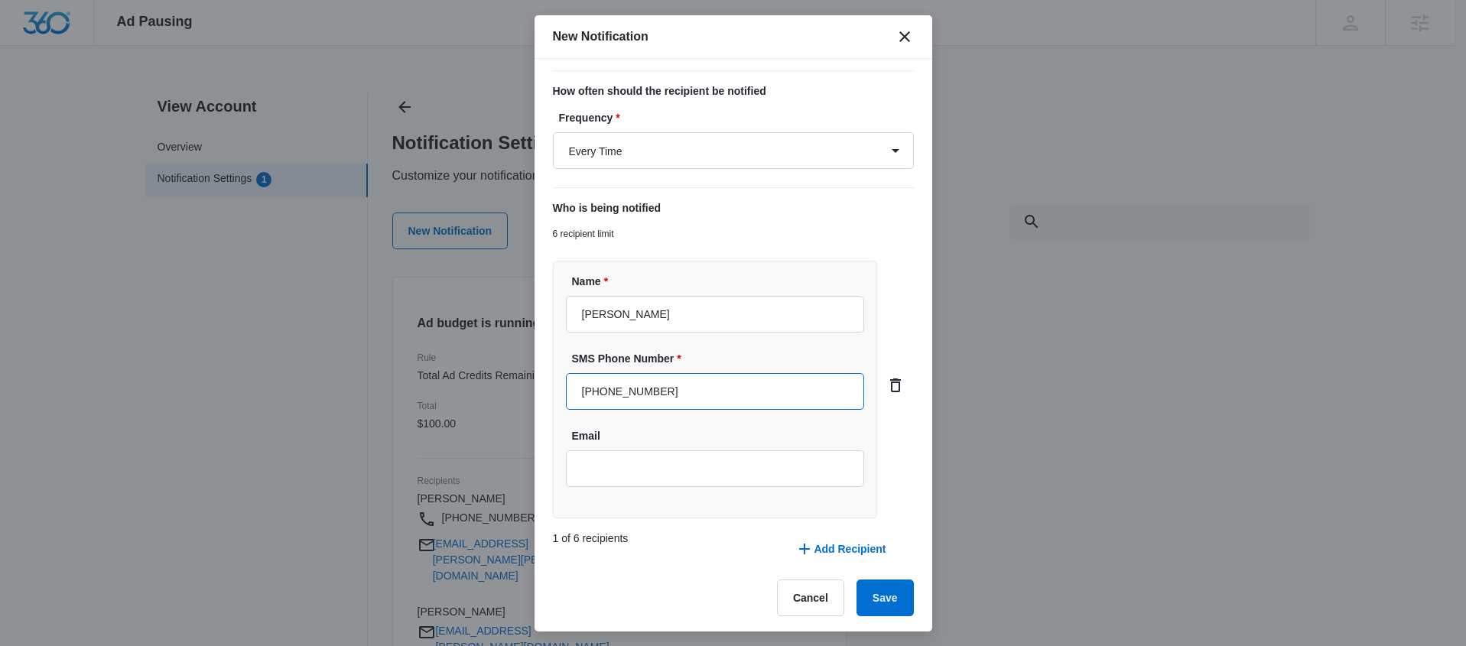
scroll to position [282, 0]
type input "(484) 550-2054"
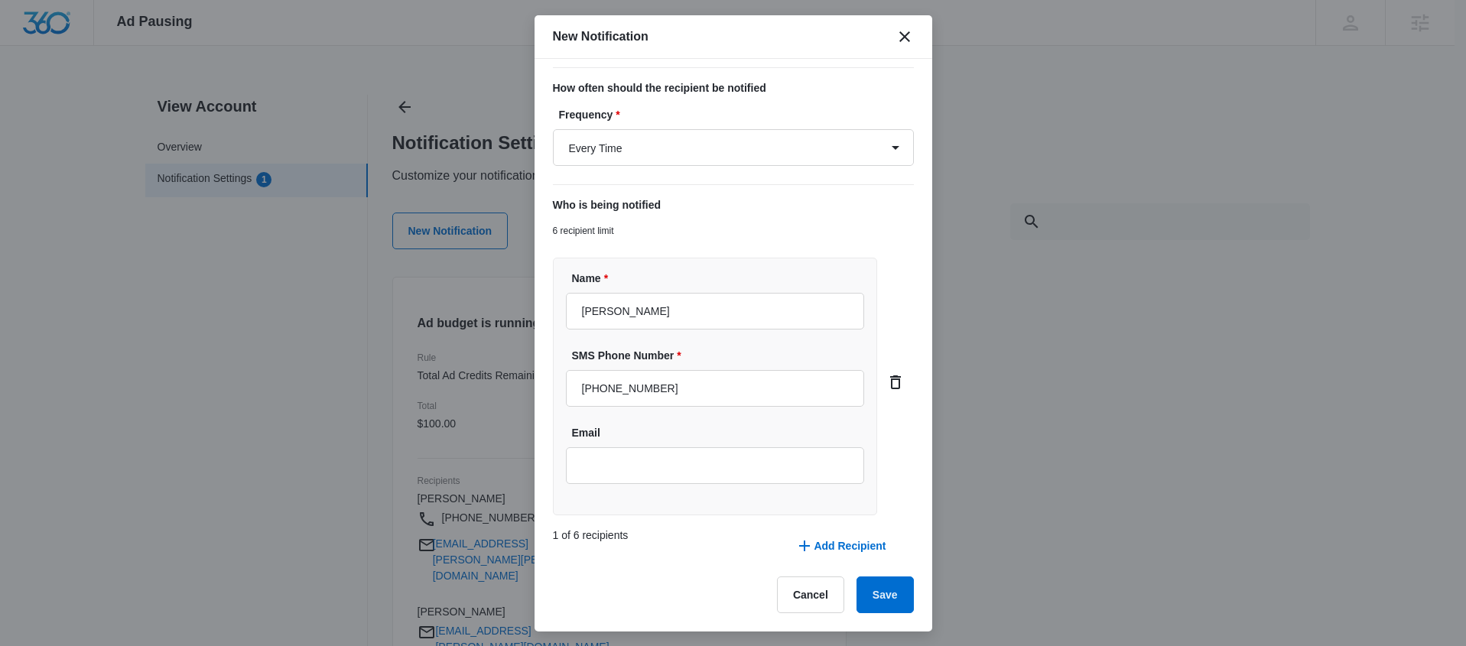
click at [697, 436] on label "Email" at bounding box center [721, 433] width 299 height 16
click at [697, 448] on input "Email" at bounding box center [715, 466] width 299 height 37
click at [695, 452] on input "Email" at bounding box center [715, 466] width 299 height 37
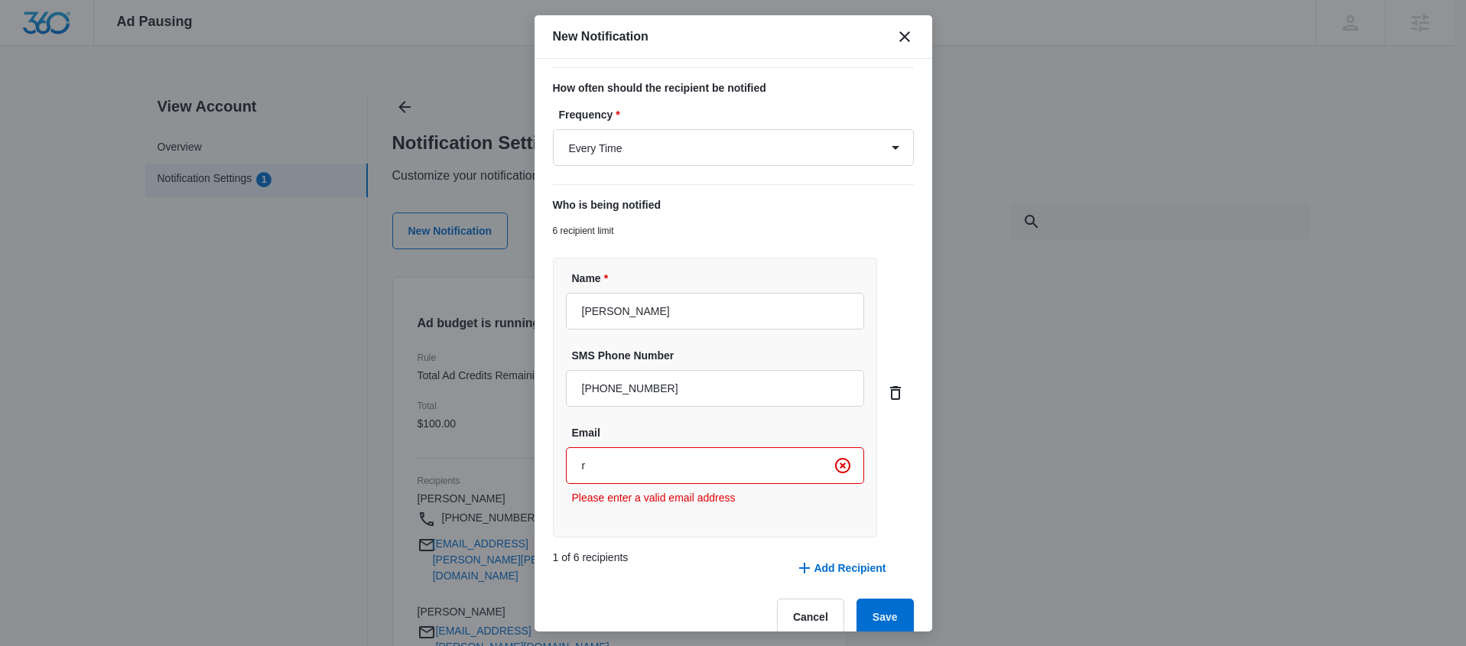
type input "rach.lynn.nelson@gmail.com"
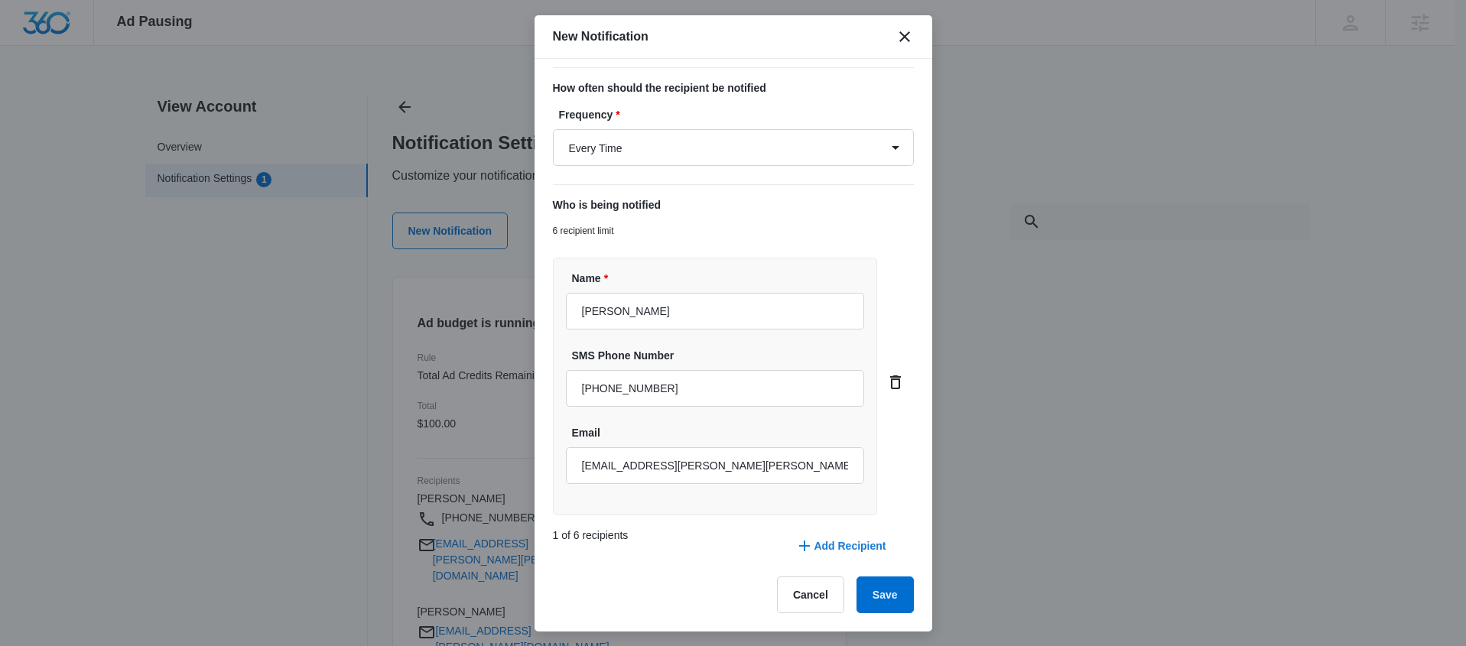
click at [842, 552] on button "Add Recipient" at bounding box center [840, 546] width 121 height 37
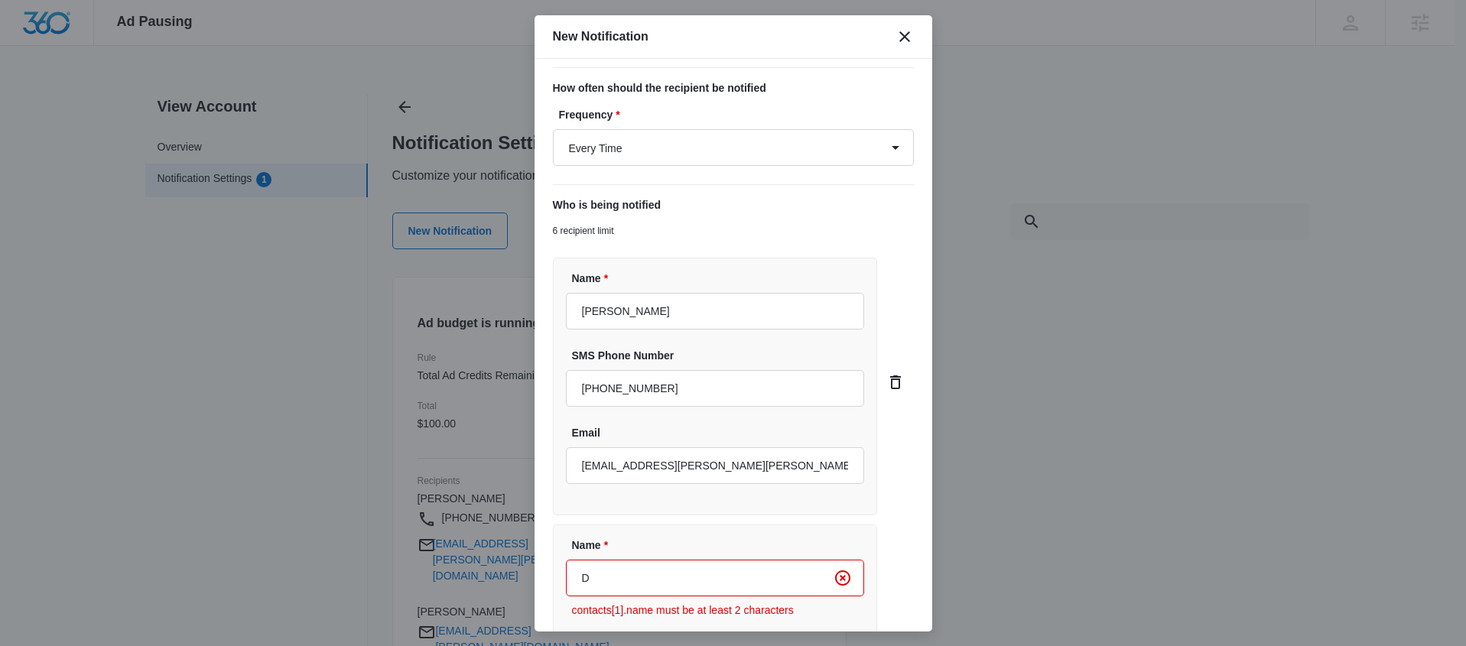
type input "Denver Nelson"
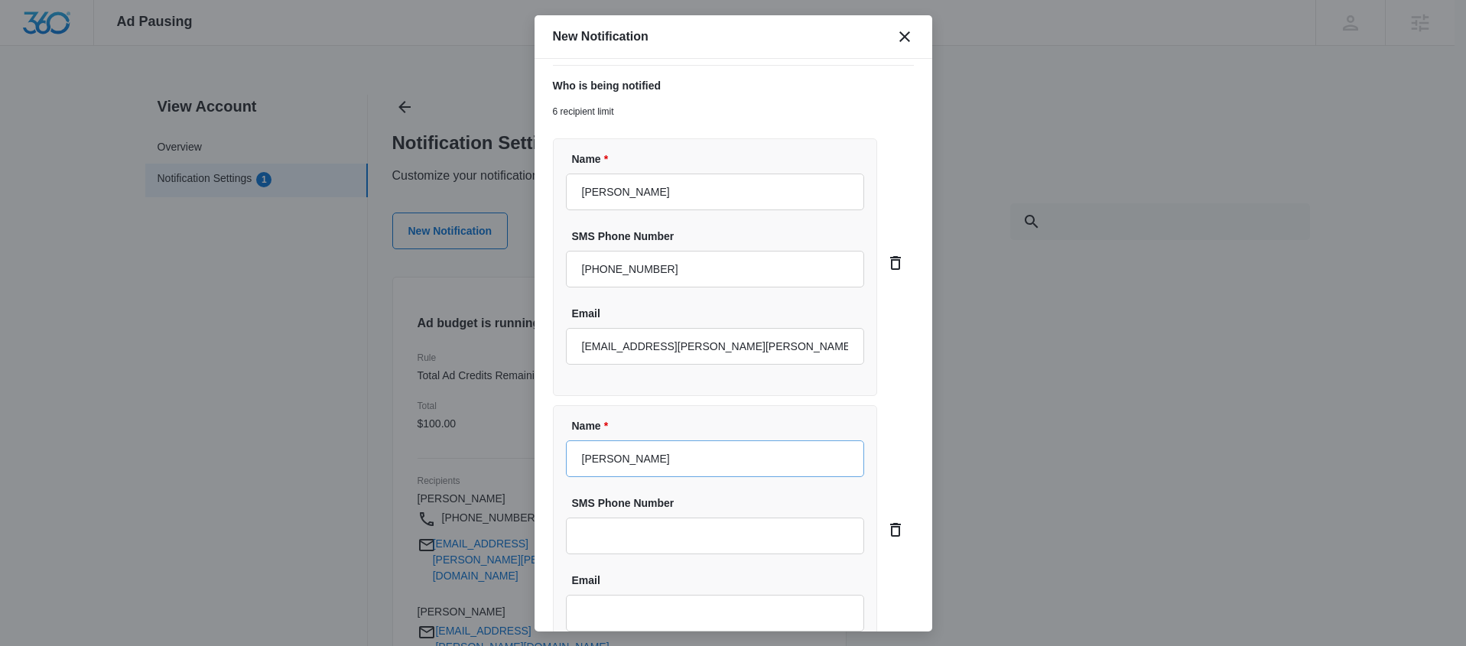
scroll to position [548, 0]
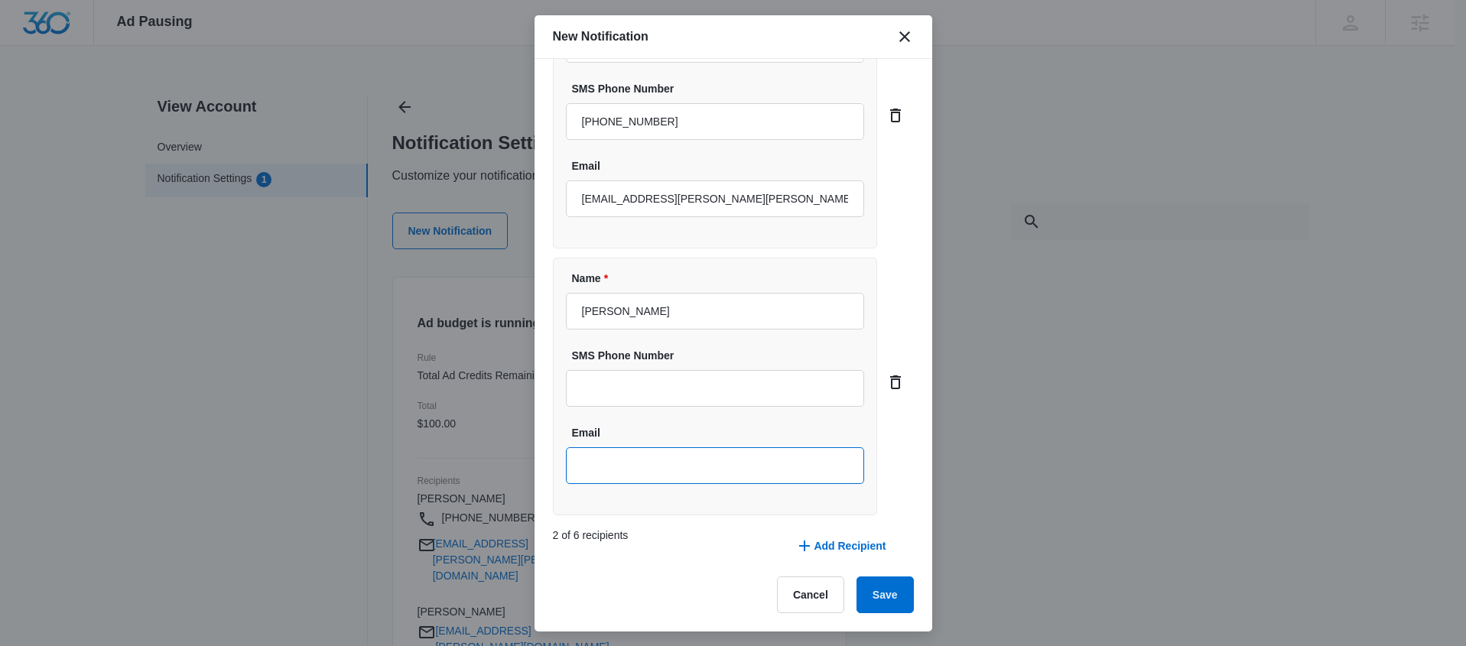
click at [637, 469] on input "Email" at bounding box center [715, 466] width 299 height 37
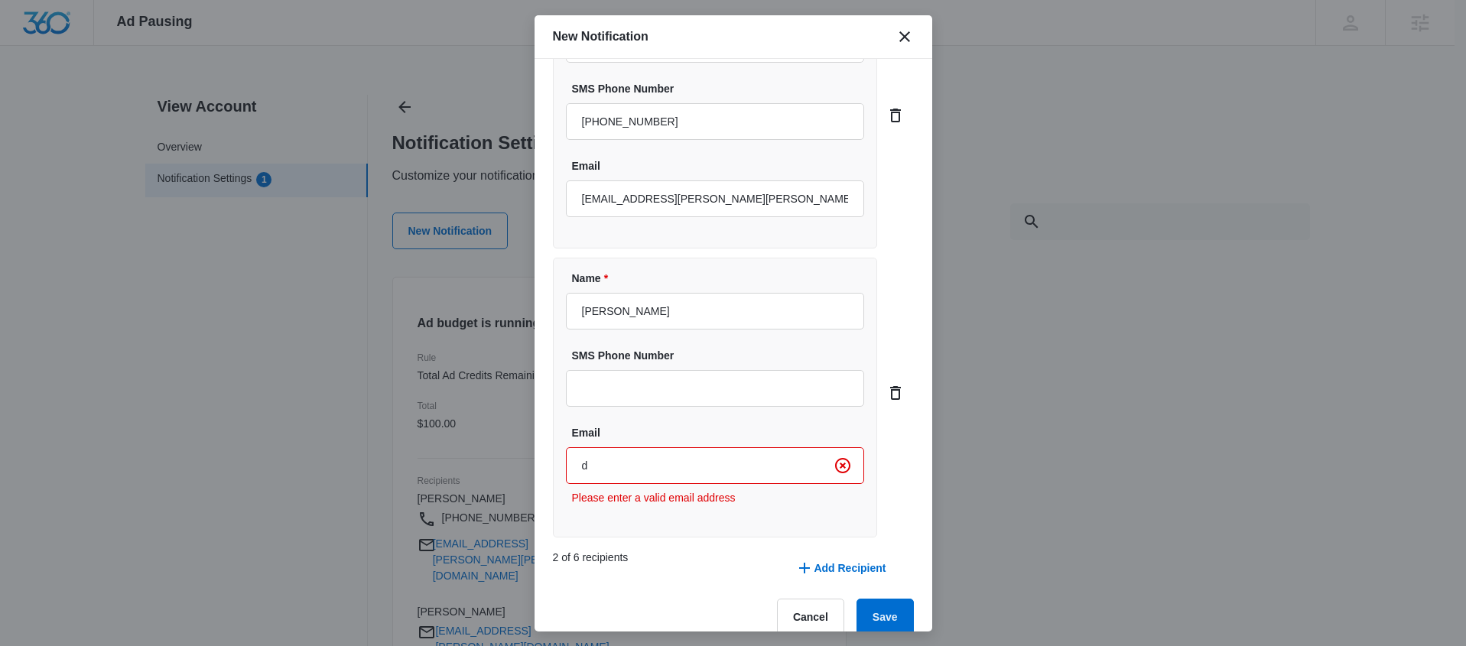
type input "dnelson28@yahoo.com"
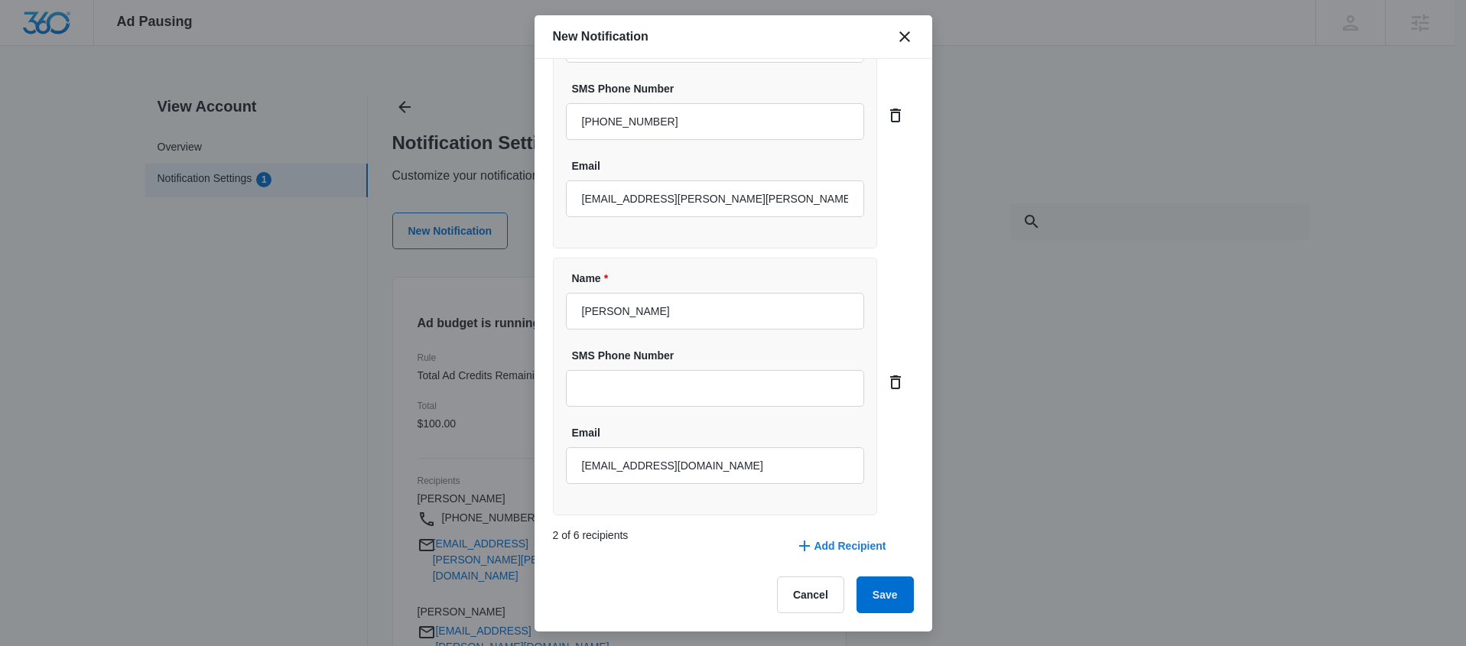
click at [809, 539] on button "Add Recipient" at bounding box center [840, 546] width 121 height 37
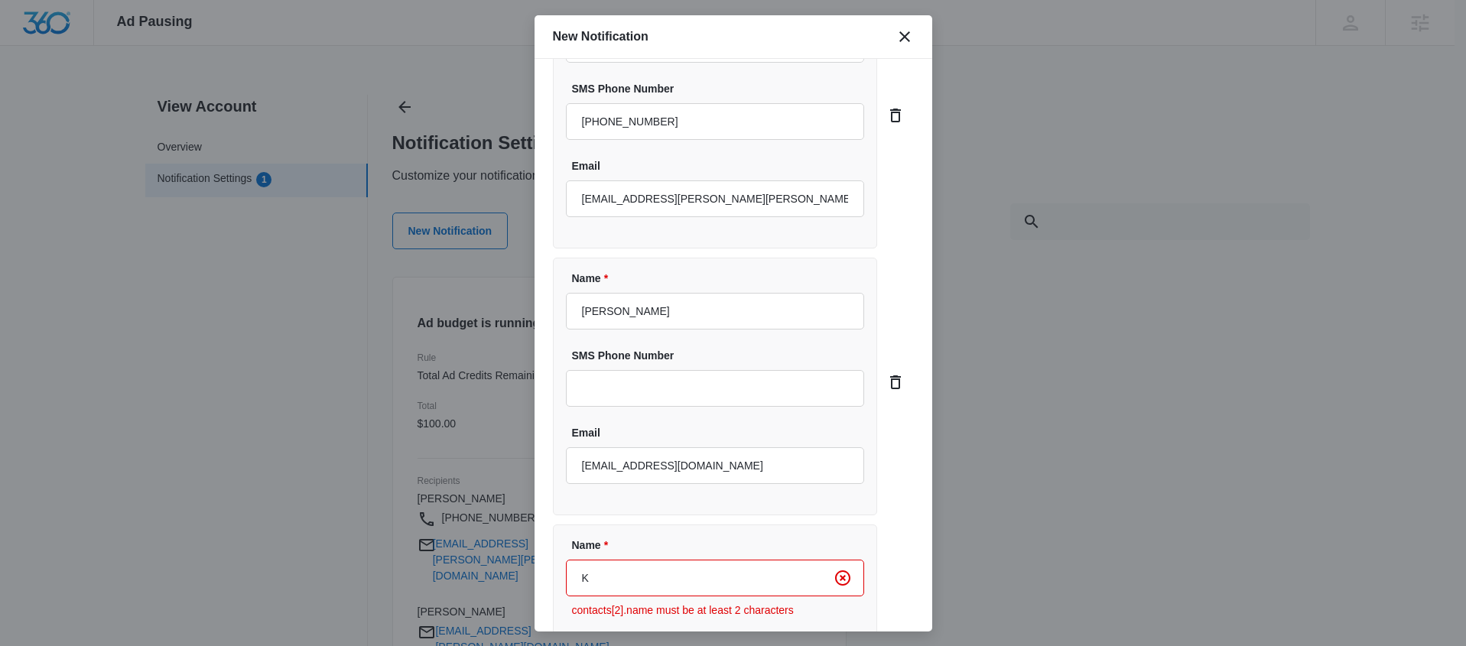
type input "[PERSON_NAME]"
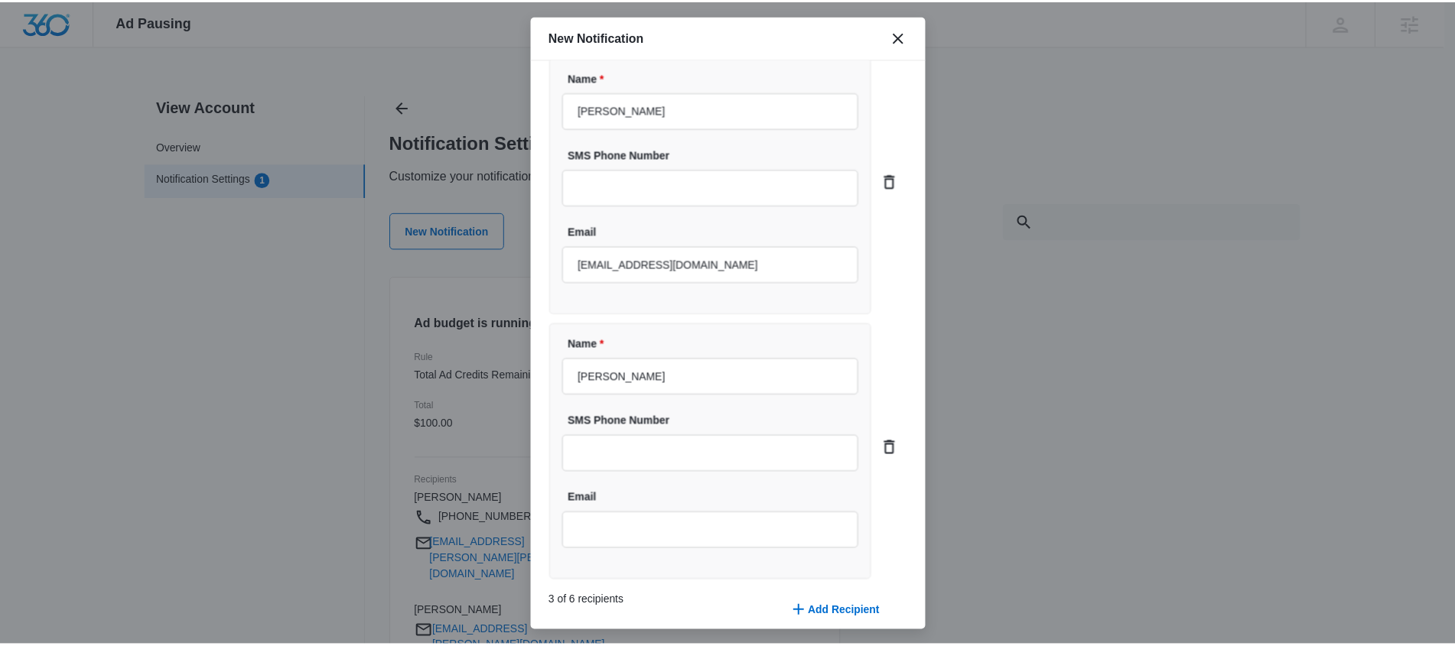
scroll to position [815, 0]
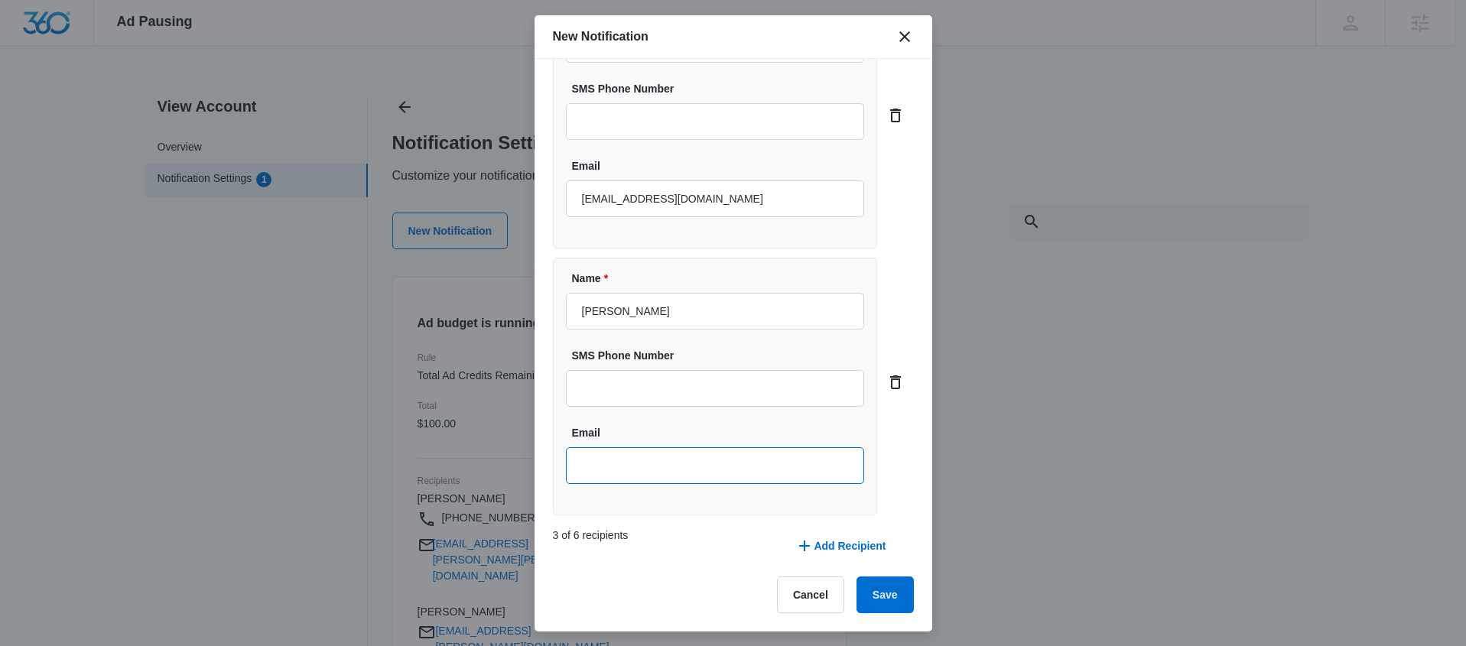
click at [646, 455] on input "Email" at bounding box center [715, 466] width 299 height 37
type input "[EMAIL_ADDRESS][PERSON_NAME][DOMAIN_NAME]"
click at [873, 597] on button "Save" at bounding box center [885, 595] width 57 height 37
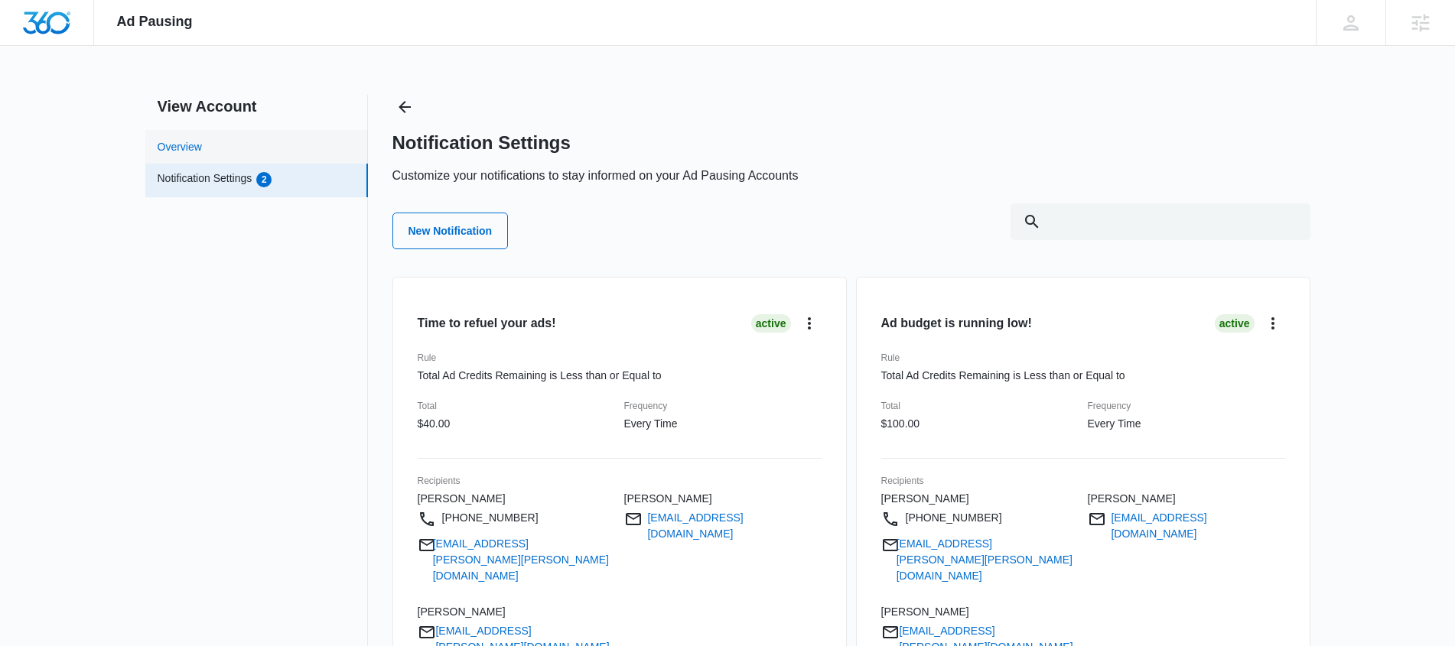
click at [175, 139] on link "Overview" at bounding box center [180, 147] width 44 height 16
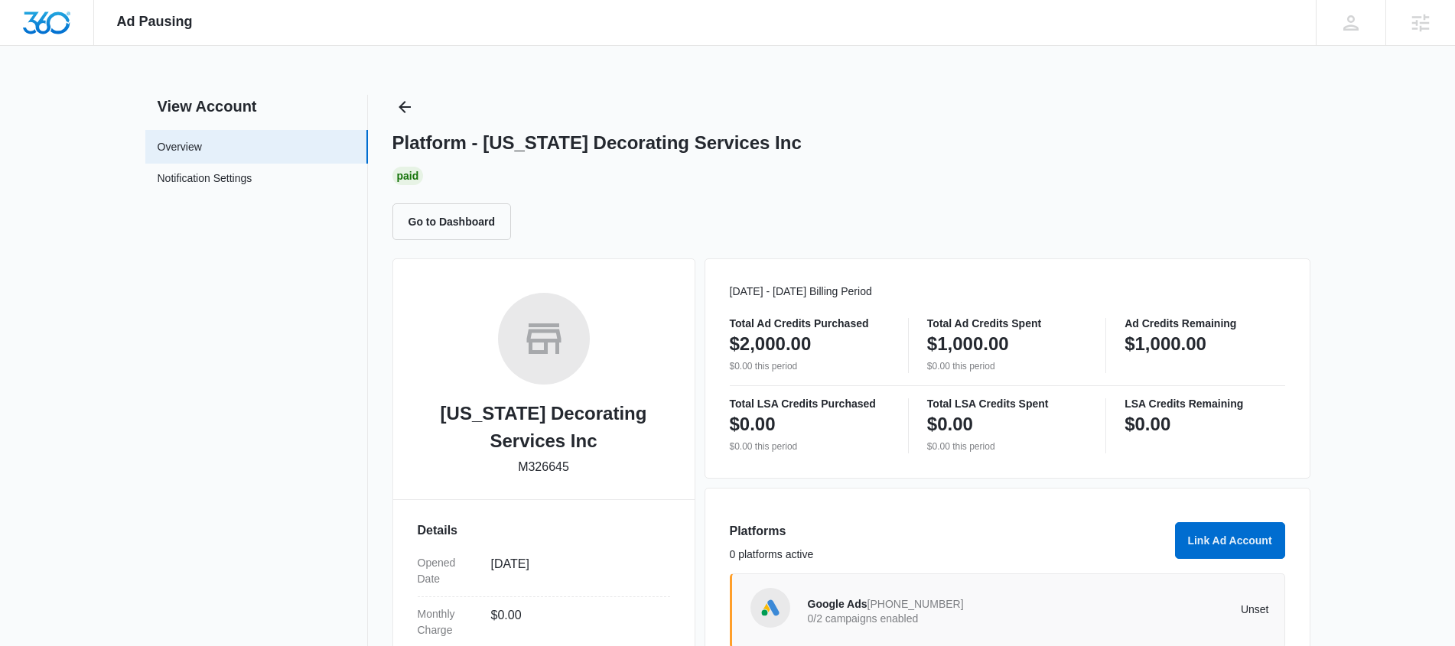
click at [377, 108] on div "View Account Overview Notification Settings 0 Platform - Florida Decorating Ser…" at bounding box center [727, 512] width 1165 height 835
click at [406, 106] on icon "Back" at bounding box center [405, 107] width 12 height 12
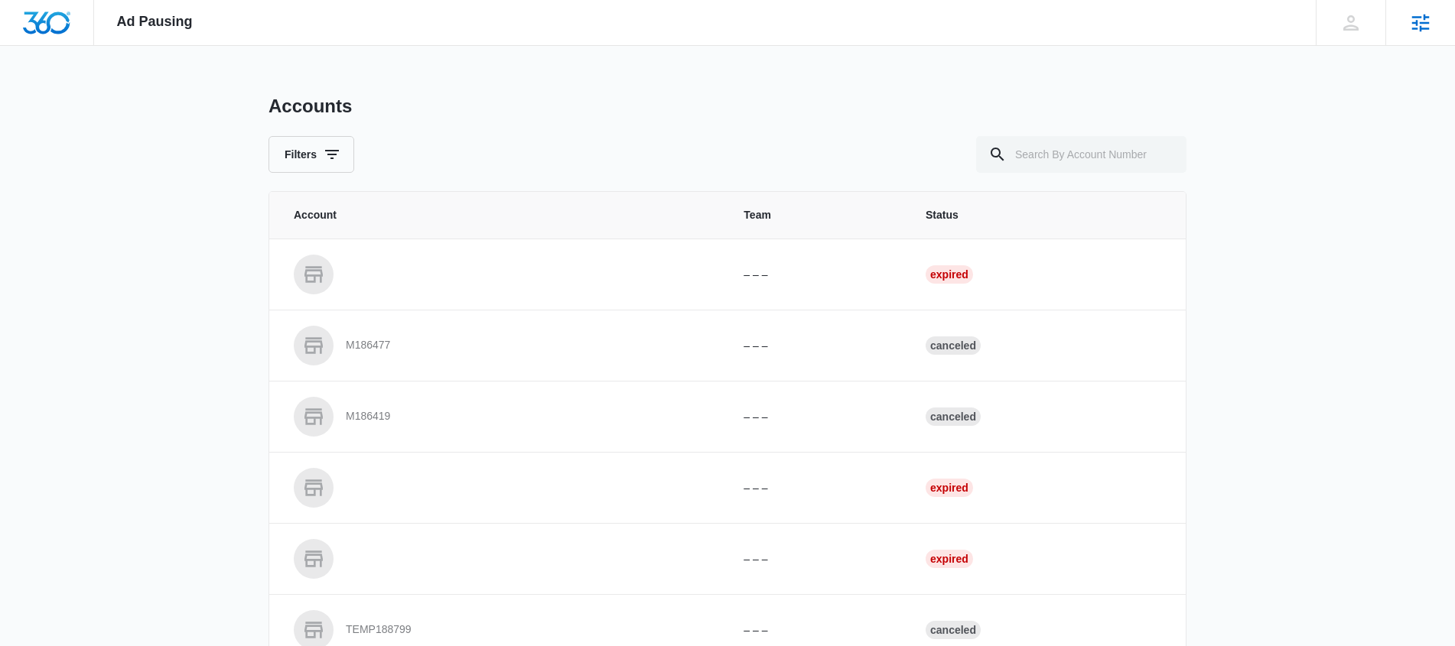
click at [1412, 23] on icon at bounding box center [1421, 23] width 18 height 18
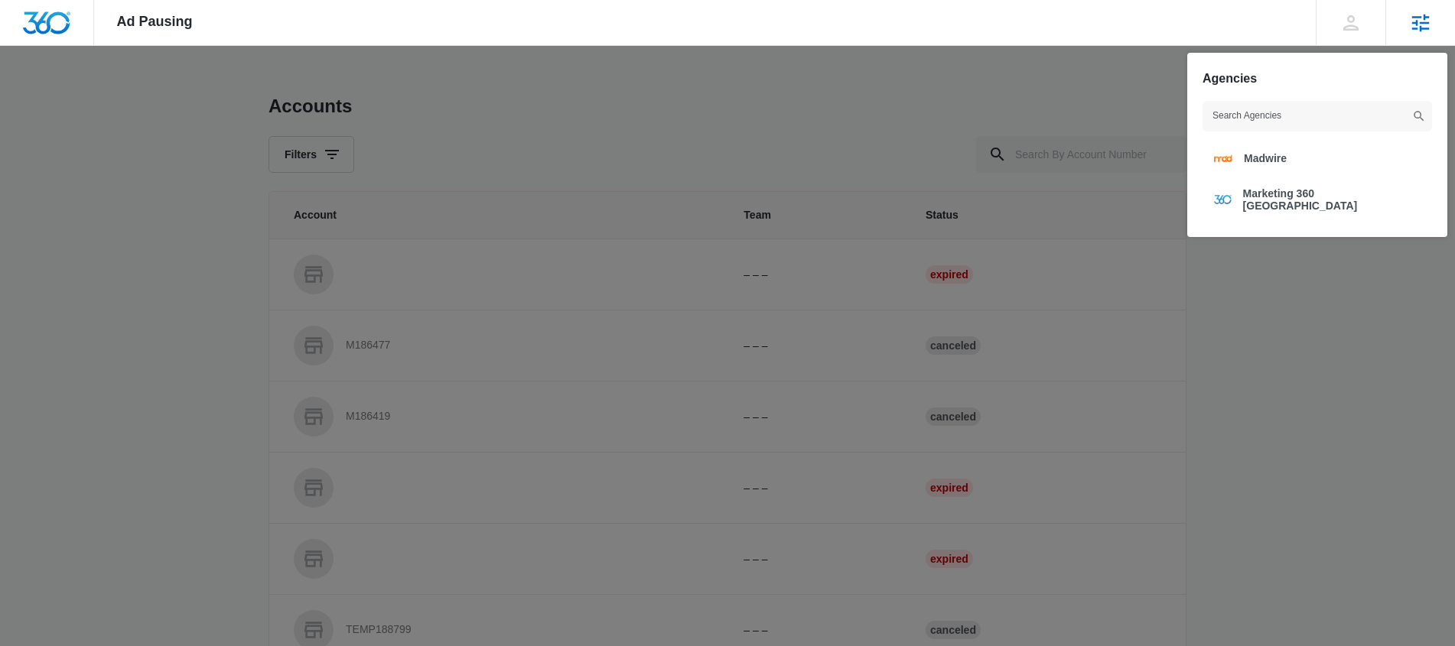
click at [1418, 21] on icon at bounding box center [1420, 22] width 23 height 23
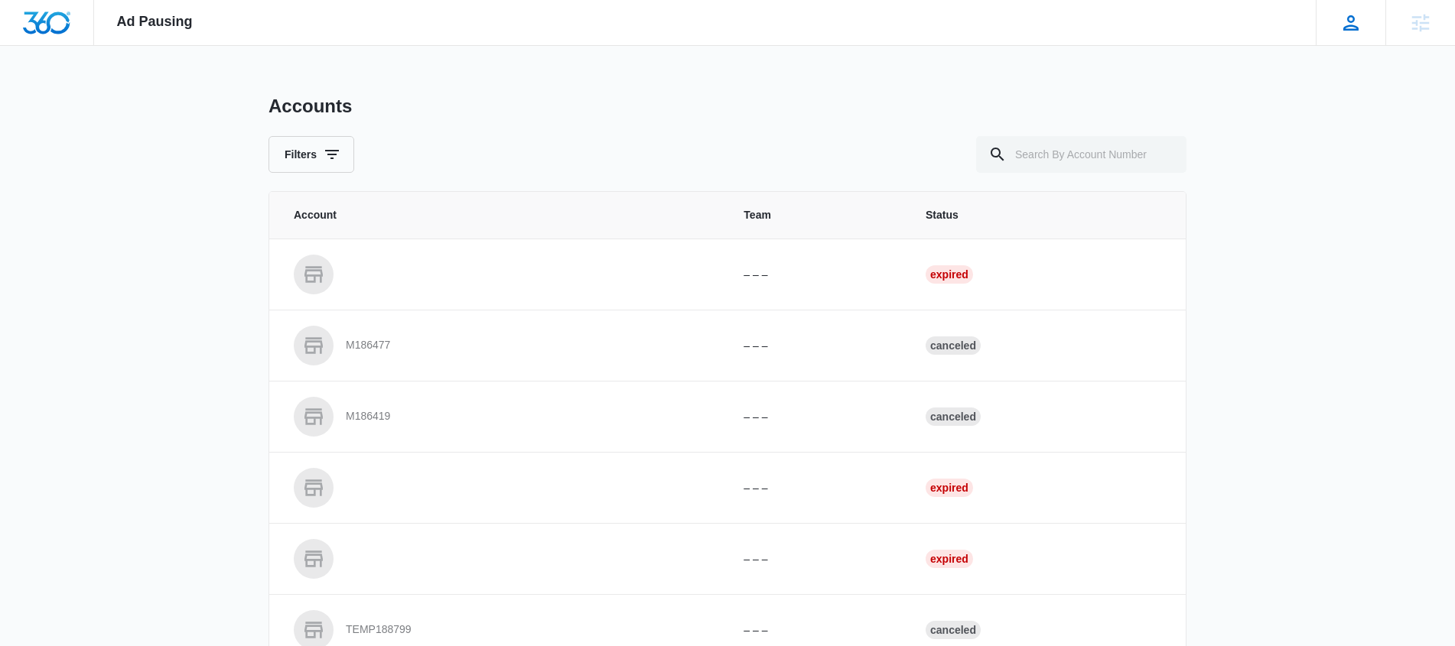
click at [1339, 10] on div "Karissa Harris karissa.harris@madwire.com My Profile Notifications Support Logo…" at bounding box center [1351, 22] width 70 height 45
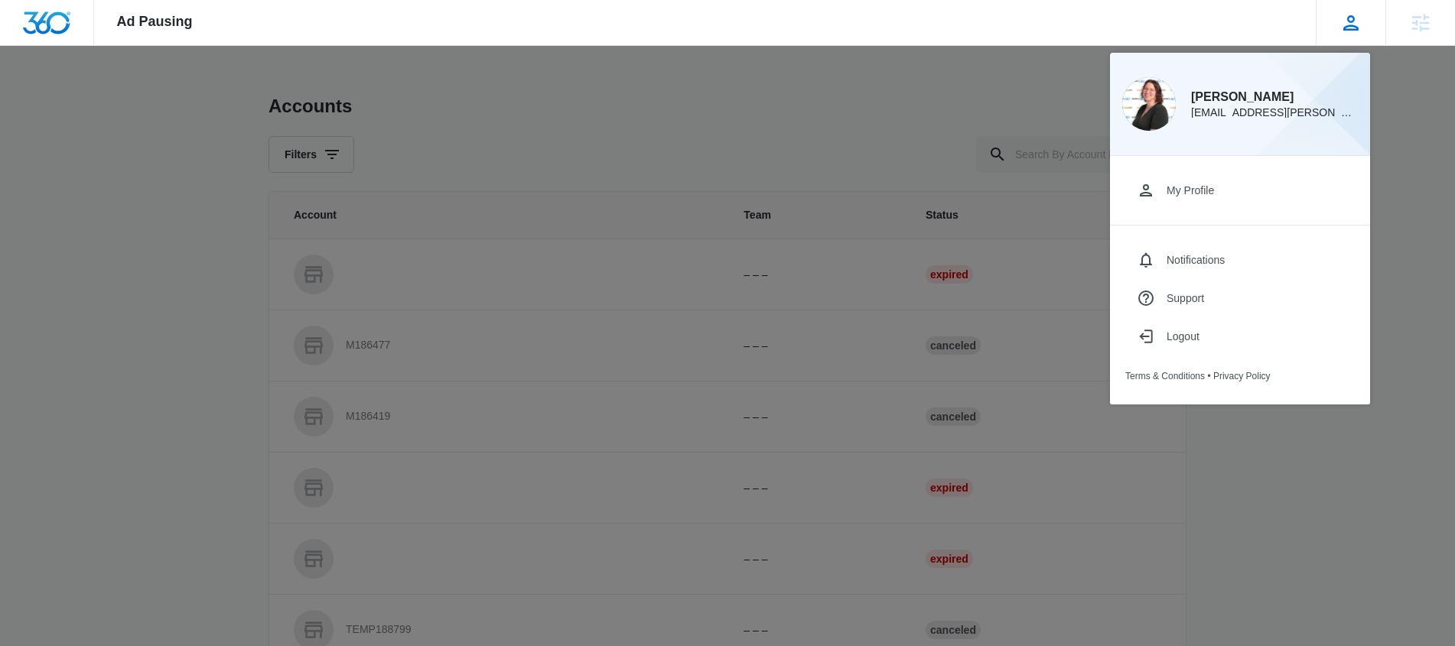
click at [1338, 8] on div "Karissa Harris karissa.harris@madwire.com My Profile Notifications Support Logo…" at bounding box center [1351, 22] width 70 height 45
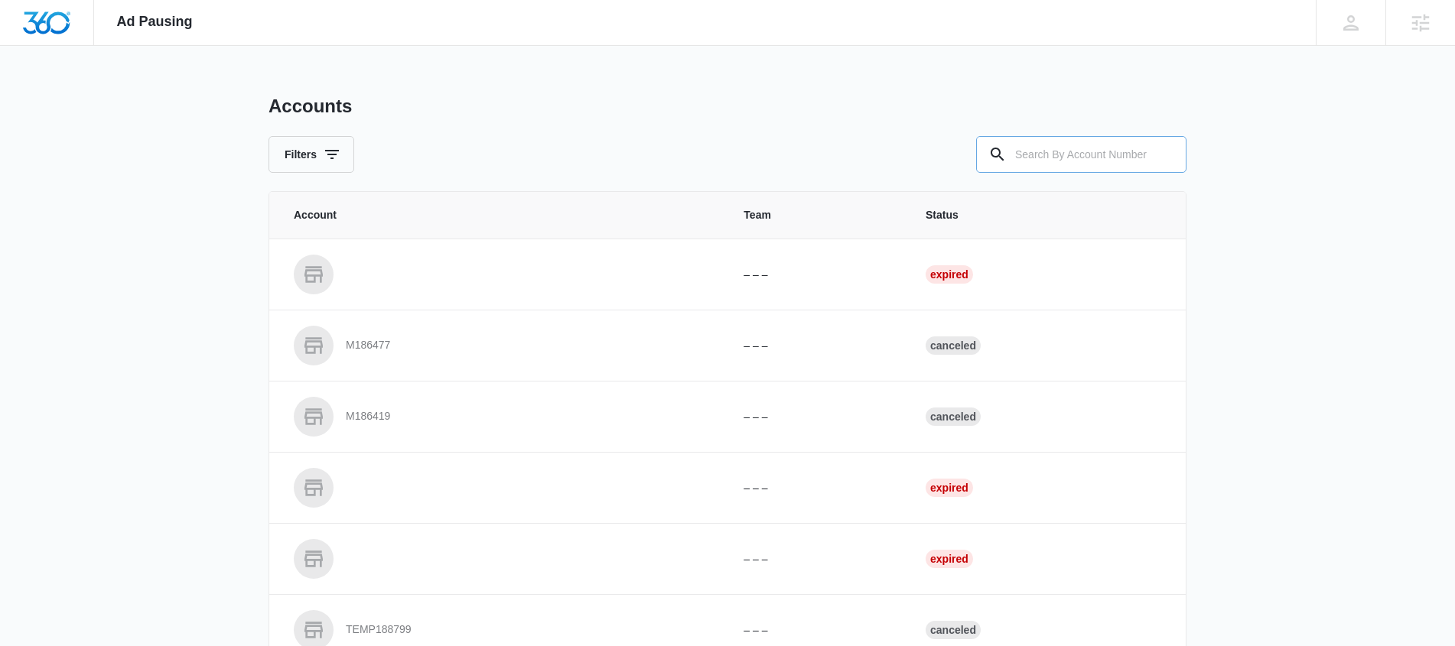
click at [1057, 170] on input "text" at bounding box center [1081, 154] width 210 height 37
click at [1367, 28] on div "Karissa Harris karissa.harris@madwire.com My Profile Notifications Support Logo…" at bounding box center [1351, 22] width 70 height 45
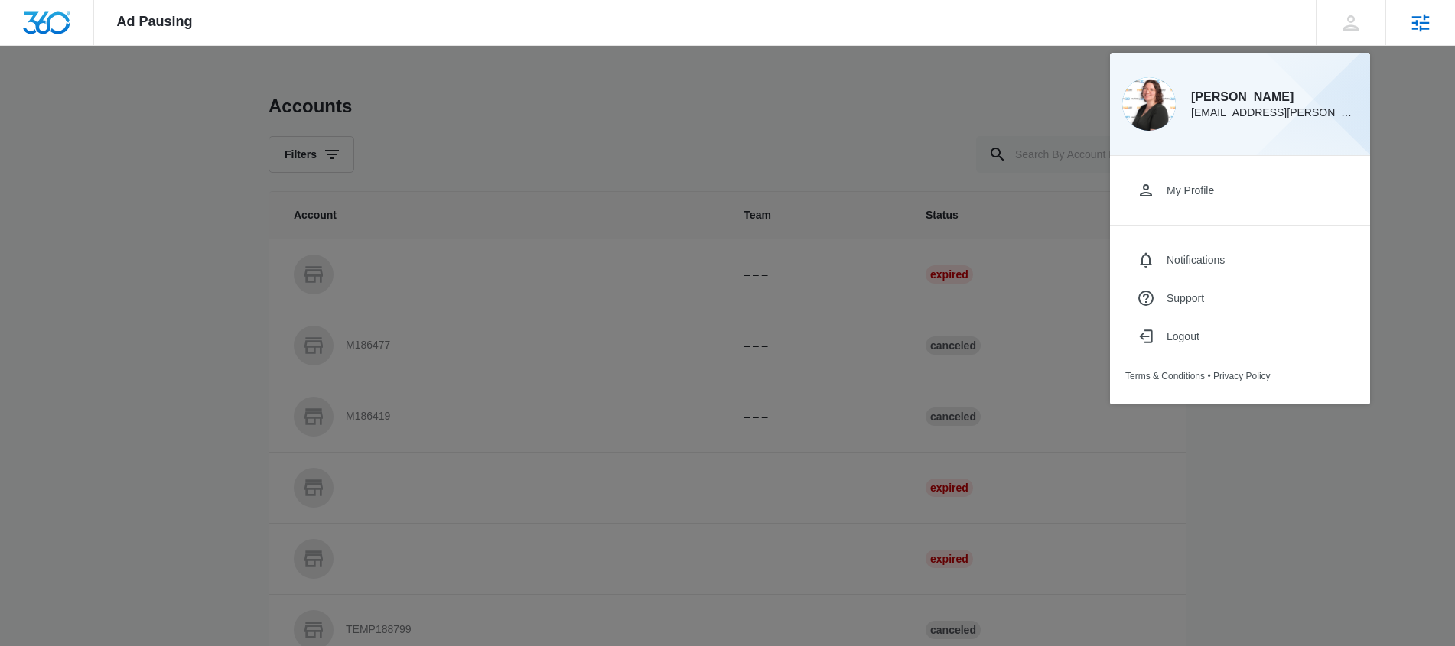
click at [1404, 10] on div "Agencies" at bounding box center [1420, 22] width 70 height 45
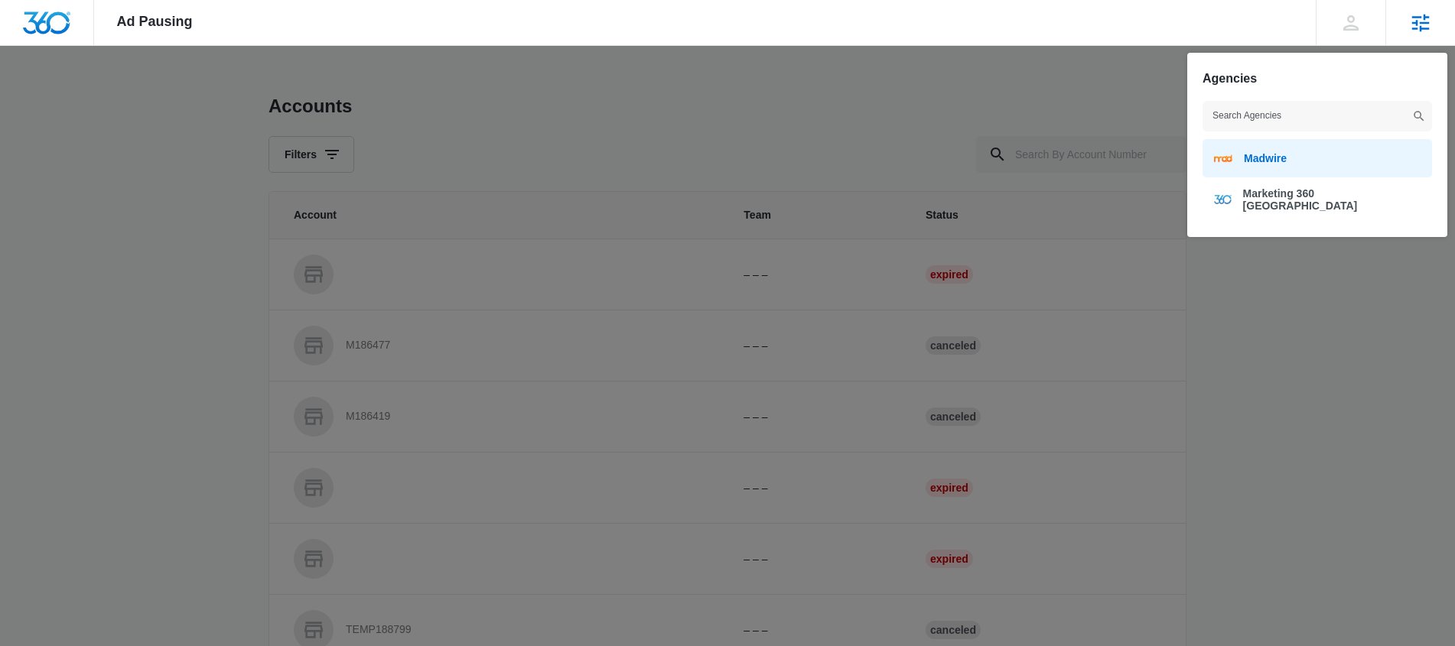
click at [1299, 147] on link "Madwire" at bounding box center [1317, 158] width 229 height 38
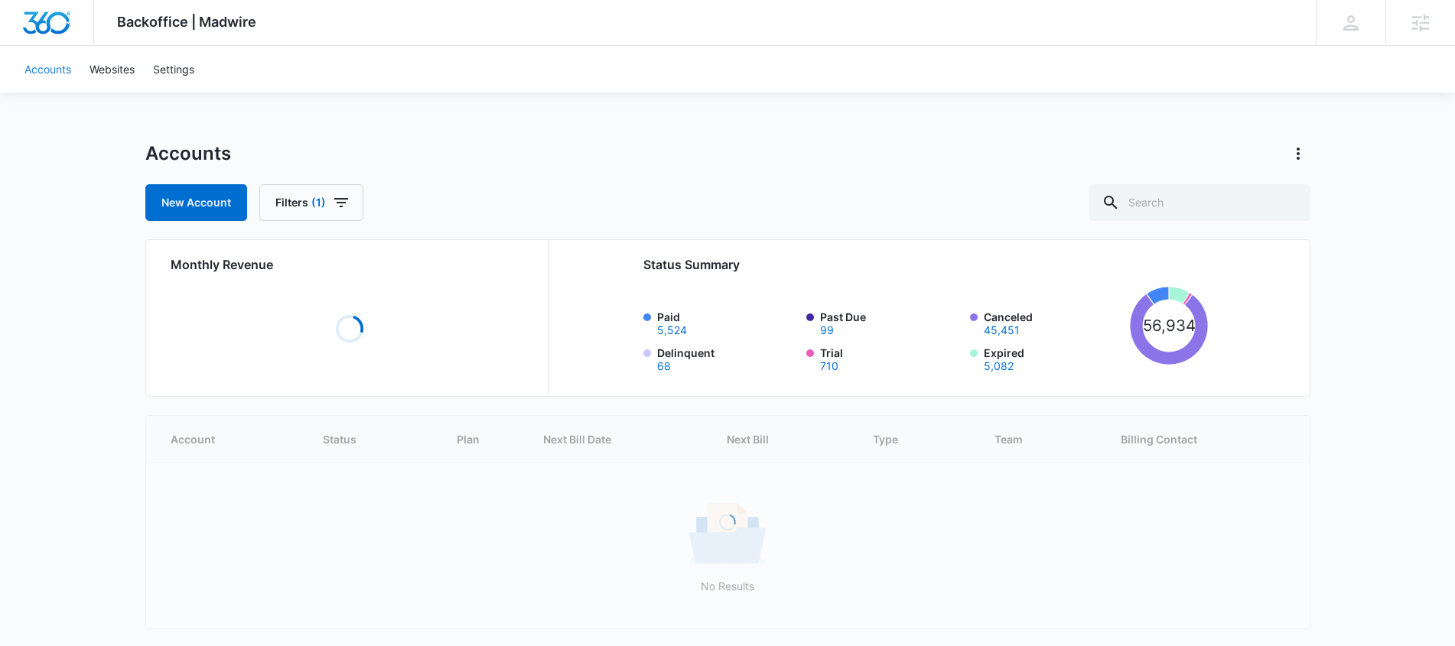
click at [60, 70] on link "Accounts" at bounding box center [47, 69] width 65 height 47
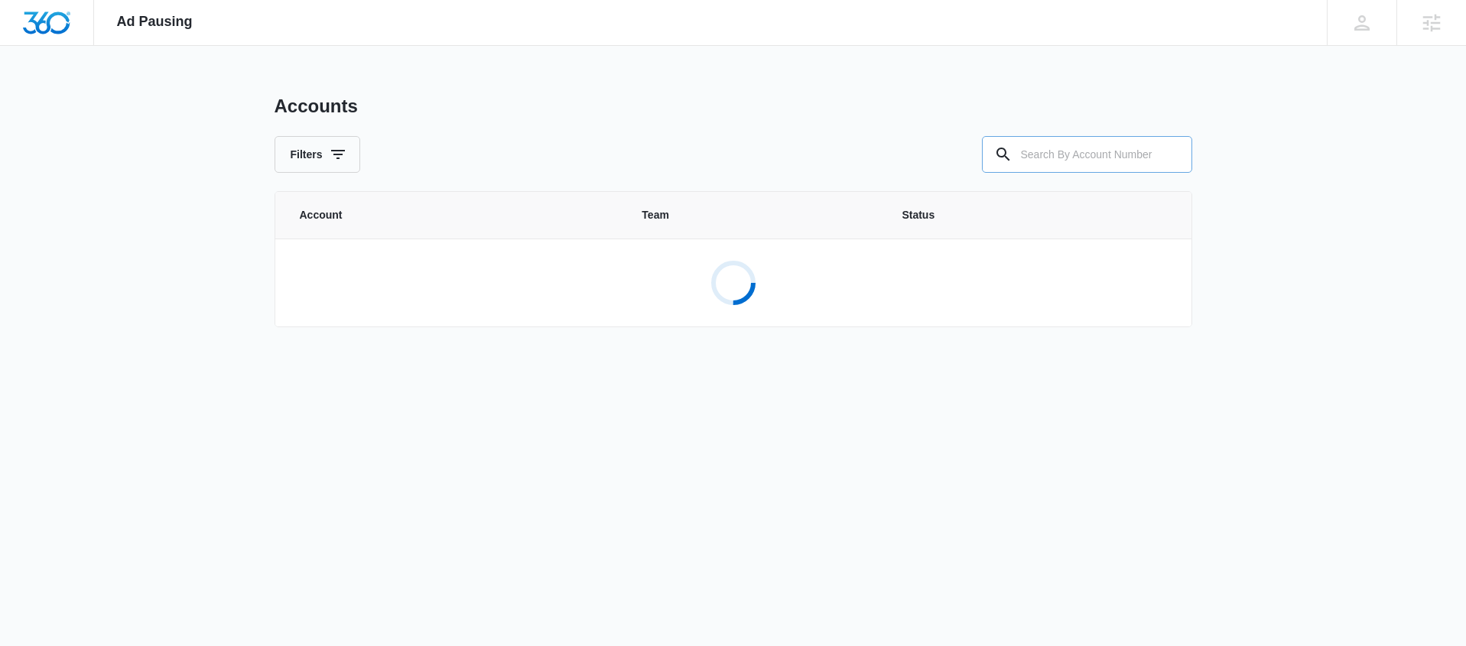
click at [1063, 165] on input "text" at bounding box center [1087, 154] width 210 height 37
paste input "M326645"
type input "M326645"
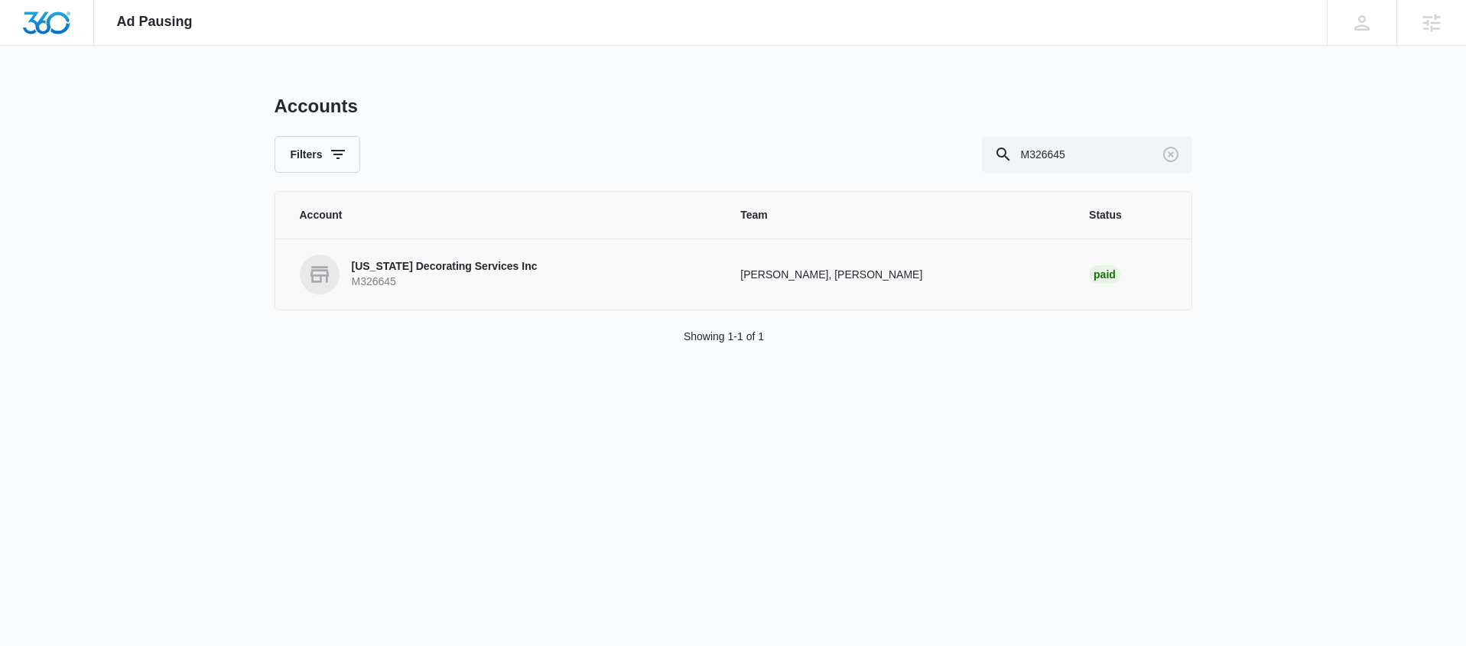
click at [372, 269] on p "[US_STATE] Decorating Services Inc" at bounding box center [445, 266] width 186 height 15
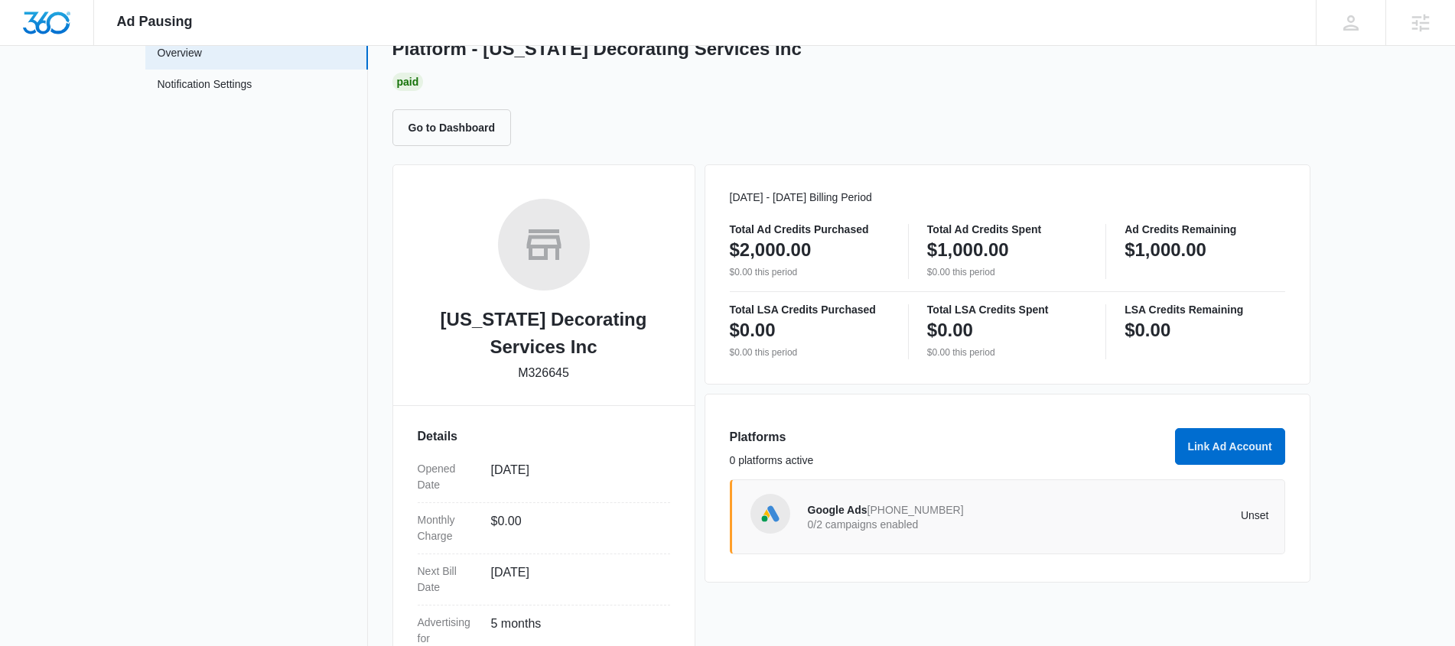
scroll to position [164, 0]
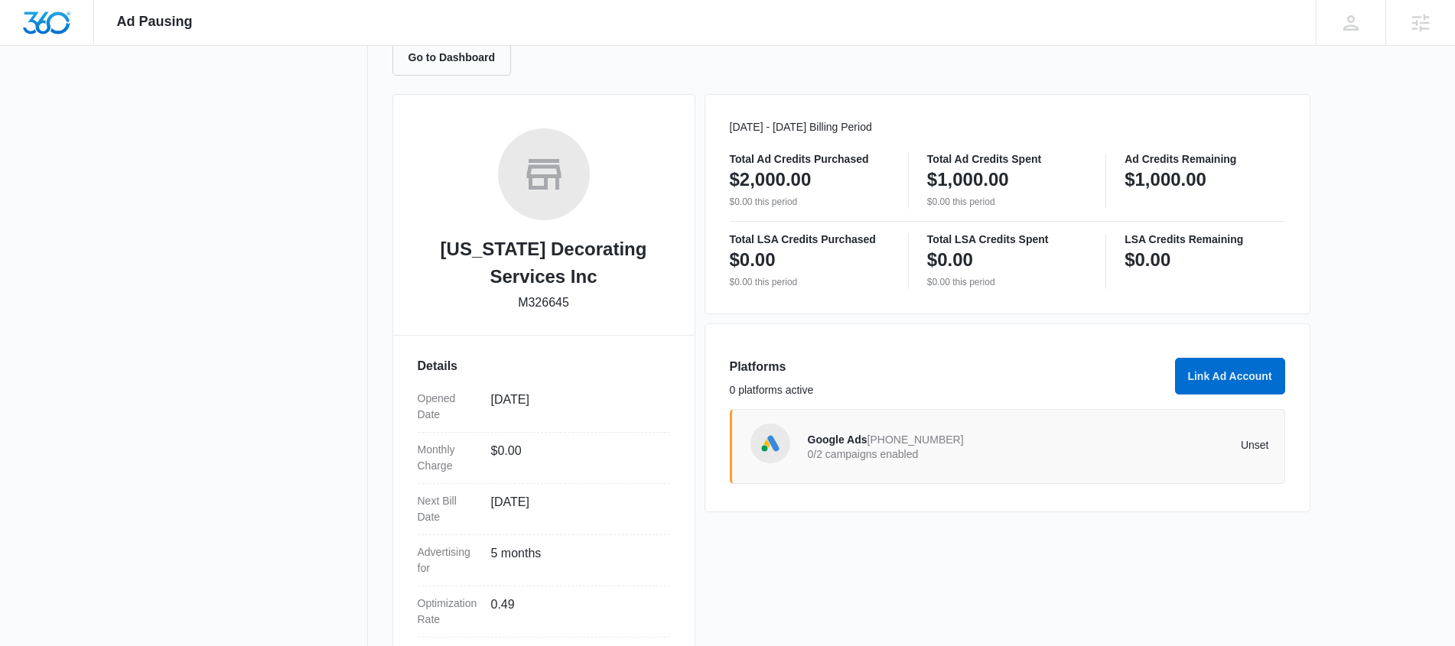
click at [983, 458] on p "0/2 campaigns enabled" at bounding box center [923, 454] width 231 height 11
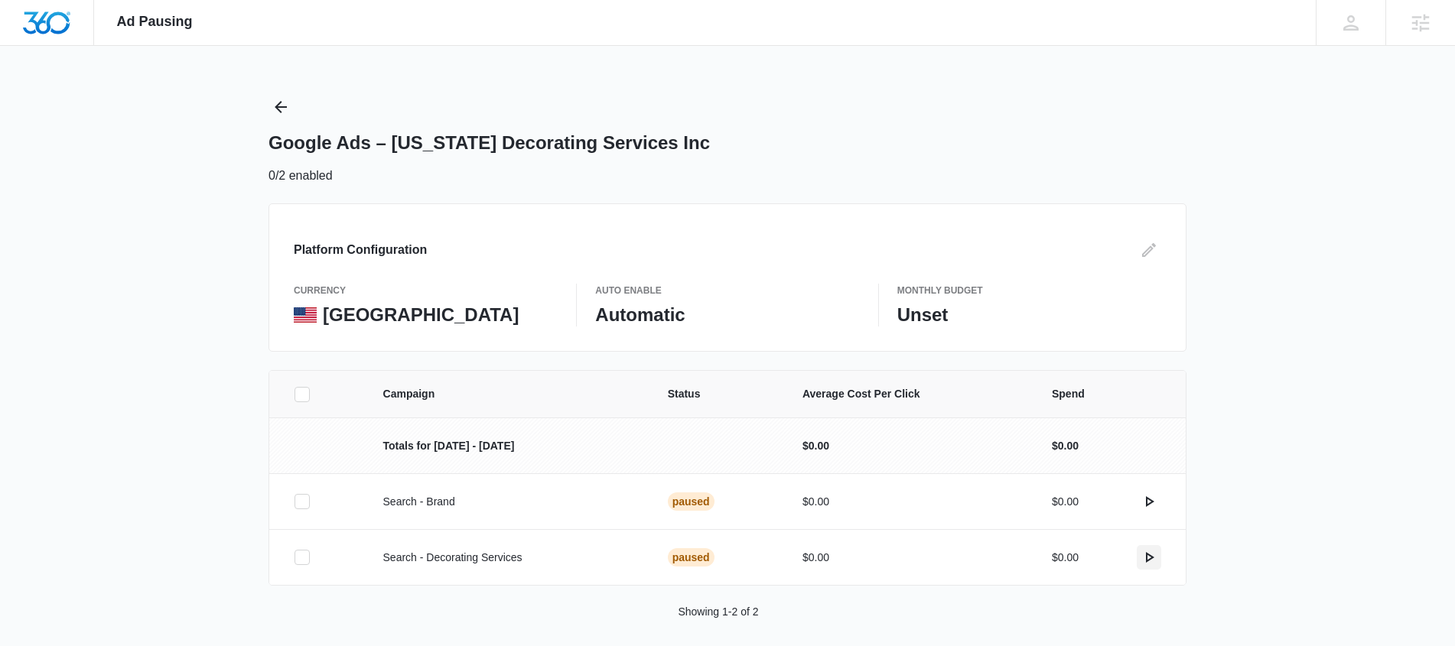
drag, startPoint x: 1151, startPoint y: 554, endPoint x: 1147, endPoint y: 579, distance: 25.4
click at [1151, 555] on icon "actions.activate" at bounding box center [1149, 557] width 18 height 18
